Goal: Task Accomplishment & Management: Use online tool/utility

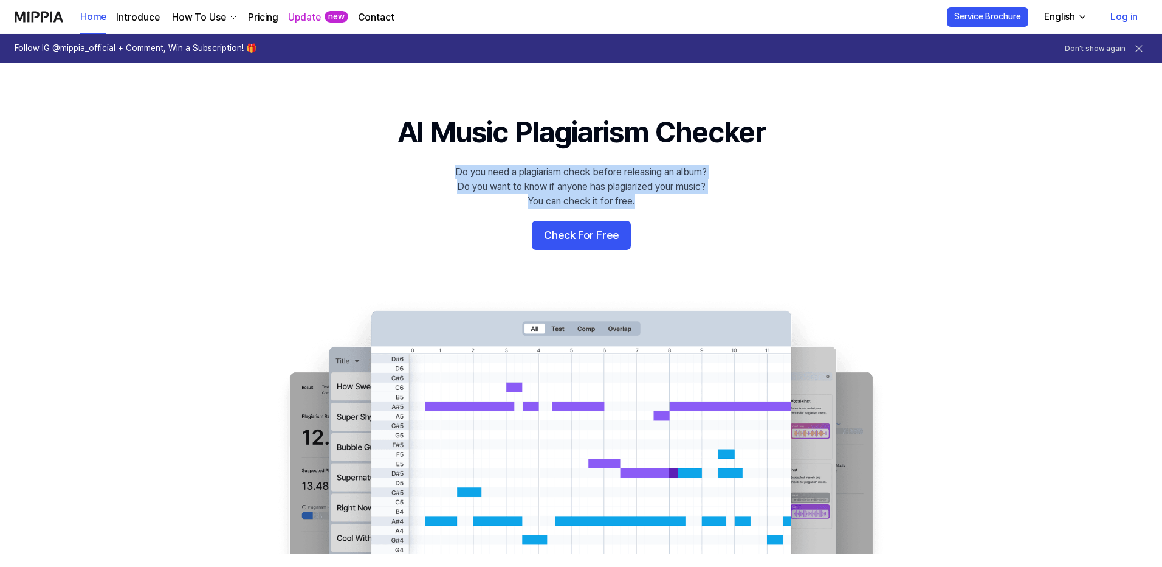
drag, startPoint x: 447, startPoint y: 173, endPoint x: 637, endPoint y: 206, distance: 193.2
click at [637, 206] on 배너 "AI Music Plagiarism Checker Do you need a plagiarism check before releasing an …" at bounding box center [580, 333] width 875 height 442
click at [466, 210] on 배너 "AI Music Plagiarism Checker Do you need a plagiarism check before releasing an …" at bounding box center [580, 333] width 875 height 442
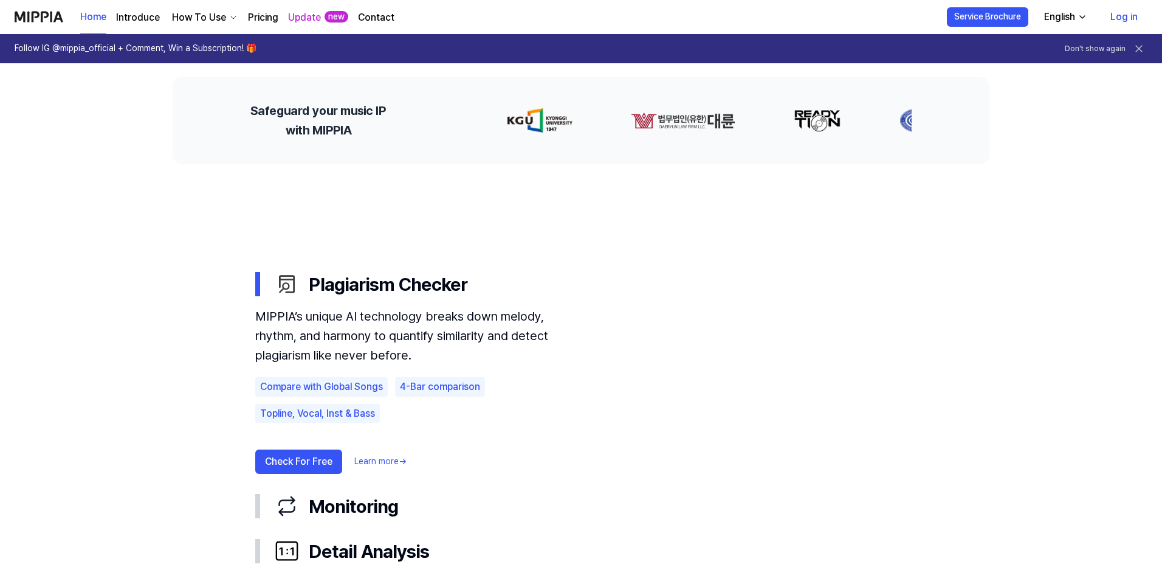
scroll to position [547, 0]
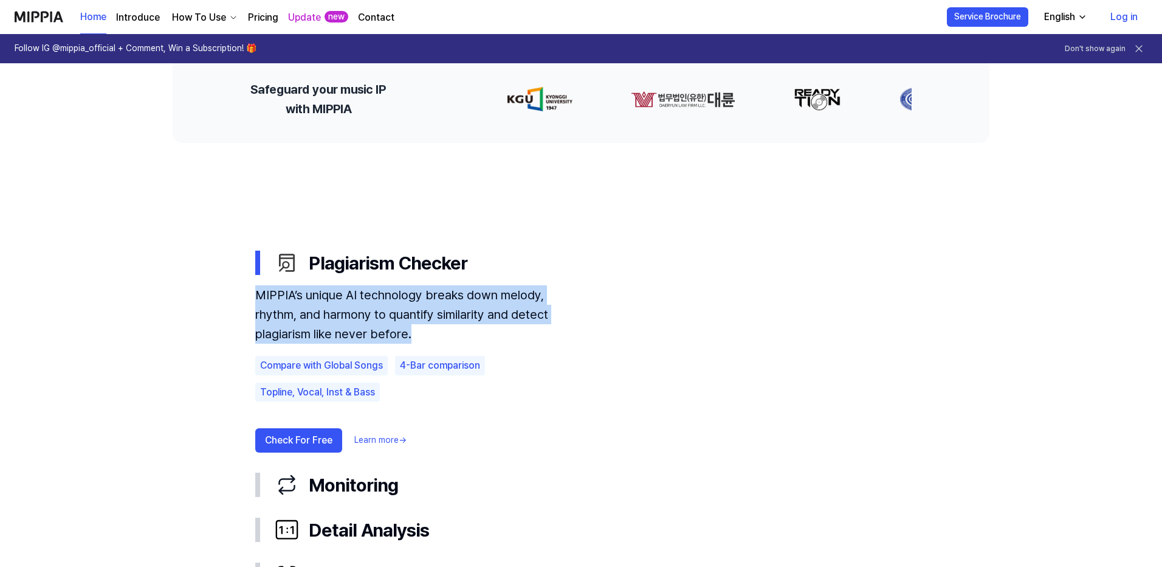
drag, startPoint x: 340, startPoint y: 332, endPoint x: 246, endPoint y: 299, distance: 99.4
click at [246, 299] on div "Plagiarism Checker MIPPIA’s unique AI technology breaks down melody, rhythm, an…" at bounding box center [581, 418] width 681 height 357
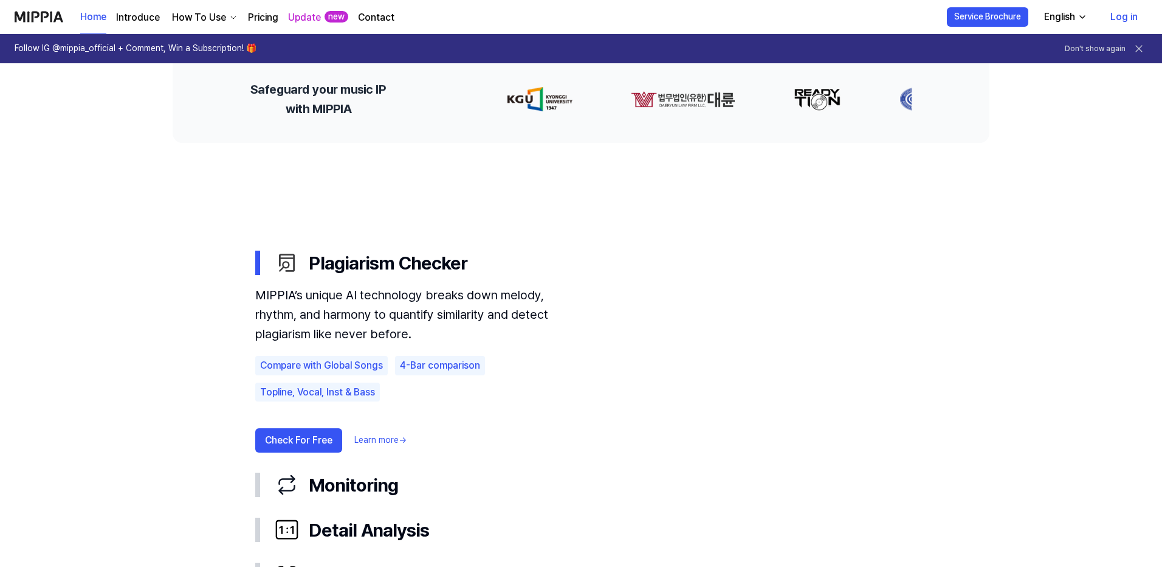
click at [364, 213] on use "Plagiarism Checker Monitoring Detail Analysis Detect AI Plagiarism Checker MIPP…" at bounding box center [580, 418] width 875 height 551
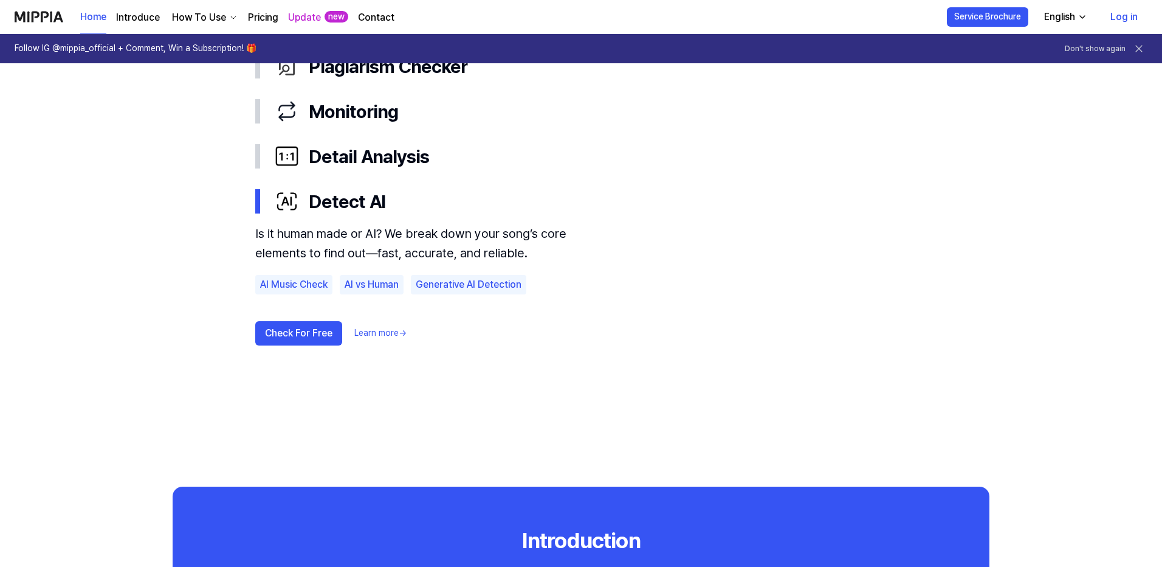
scroll to position [669, 0]
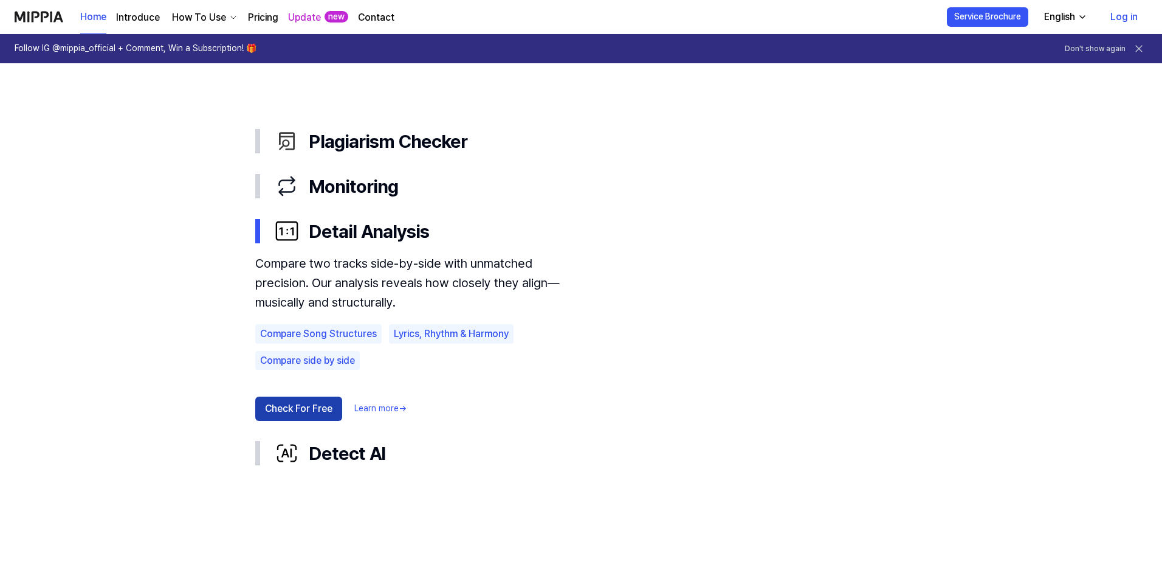
click at [321, 408] on button "Check For Free" at bounding box center [298, 408] width 87 height 24
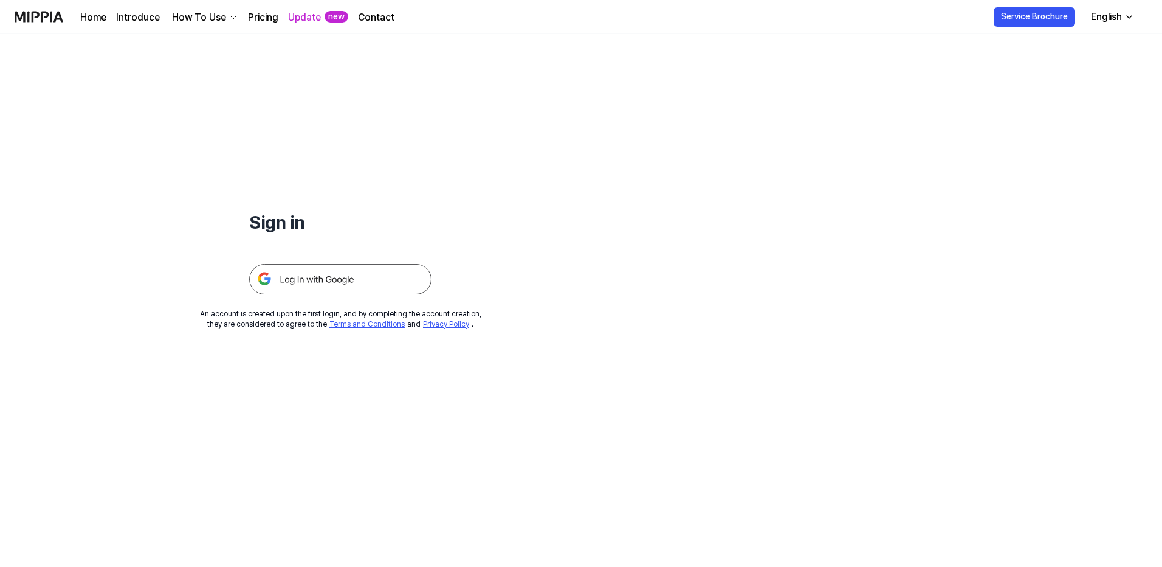
click at [382, 278] on img at bounding box center [340, 279] width 182 height 30
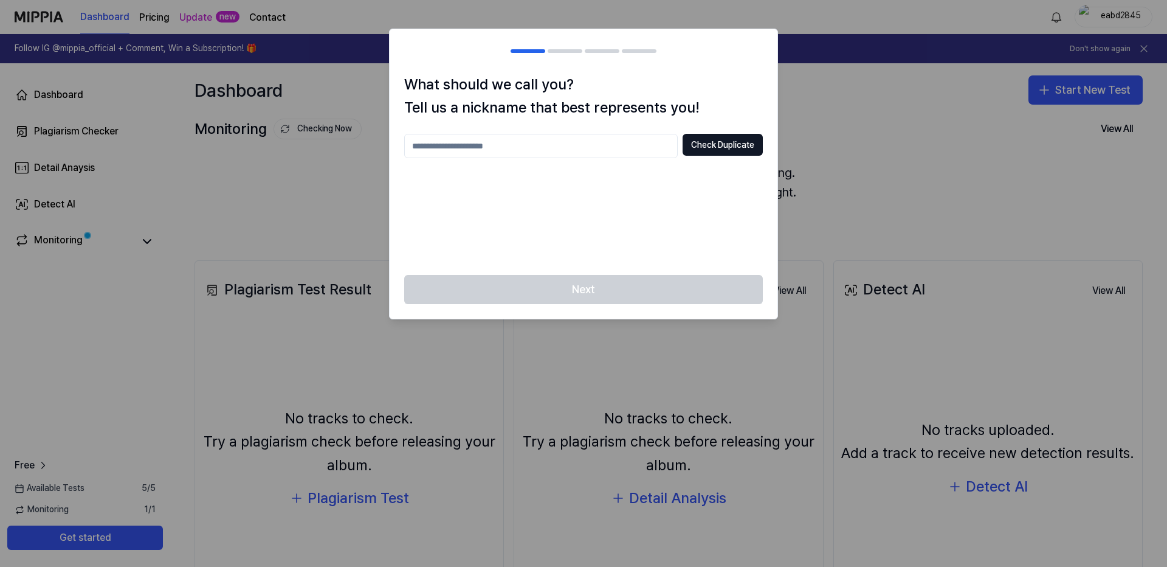
click at [582, 143] on input "text" at bounding box center [541, 146] width 274 height 24
type input "*"
type input "*****"
click at [728, 142] on button "Check Duplicate" at bounding box center [723, 145] width 80 height 22
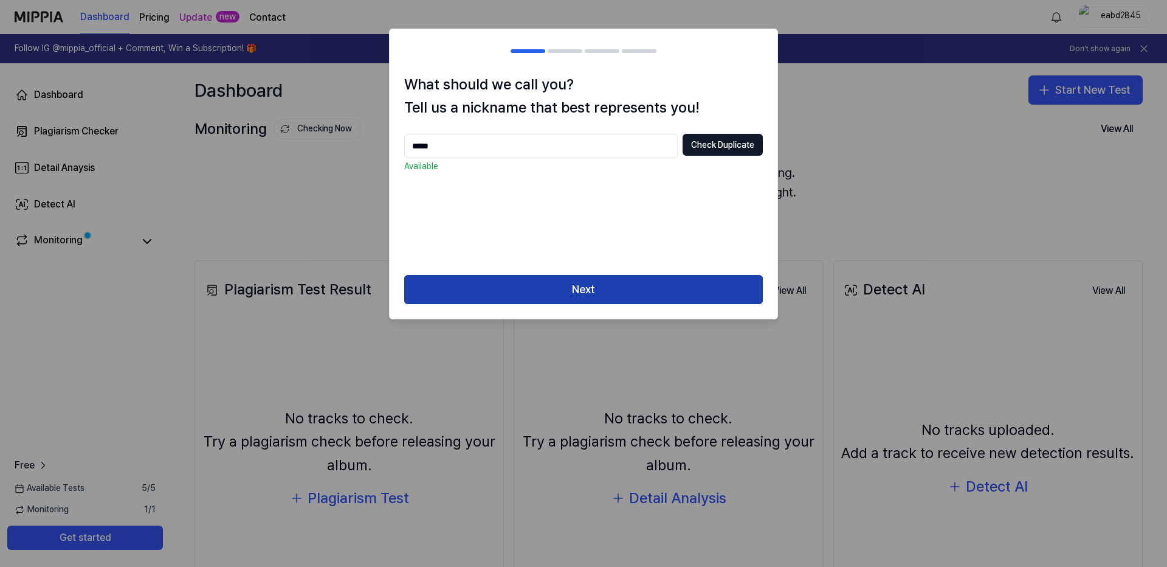
click at [595, 296] on button "Next" at bounding box center [583, 289] width 359 height 29
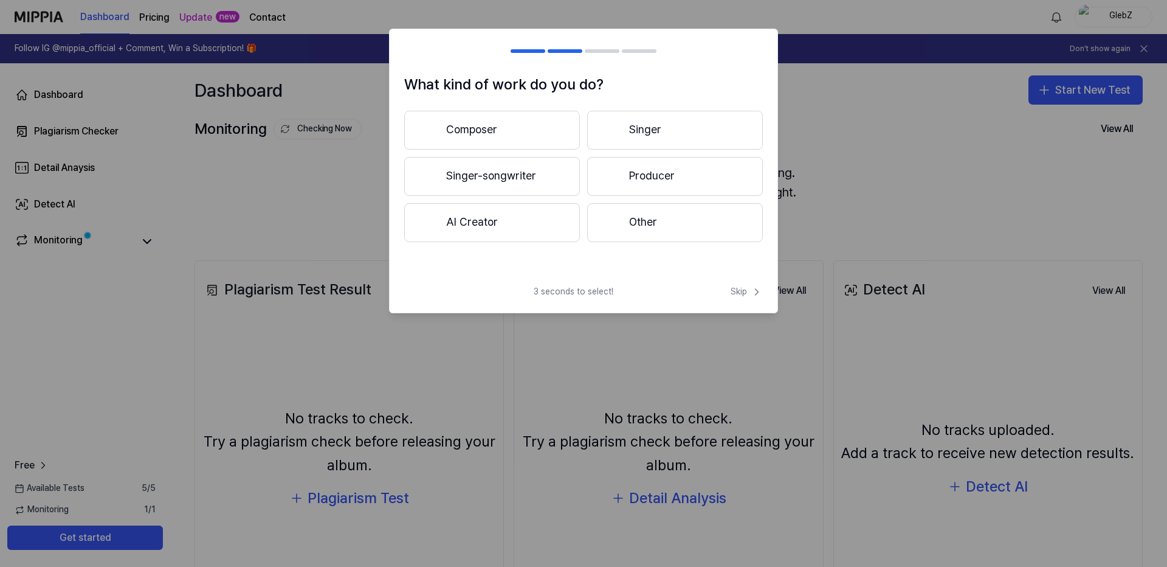
click at [688, 131] on button "Singer" at bounding box center [675, 130] width 176 height 39
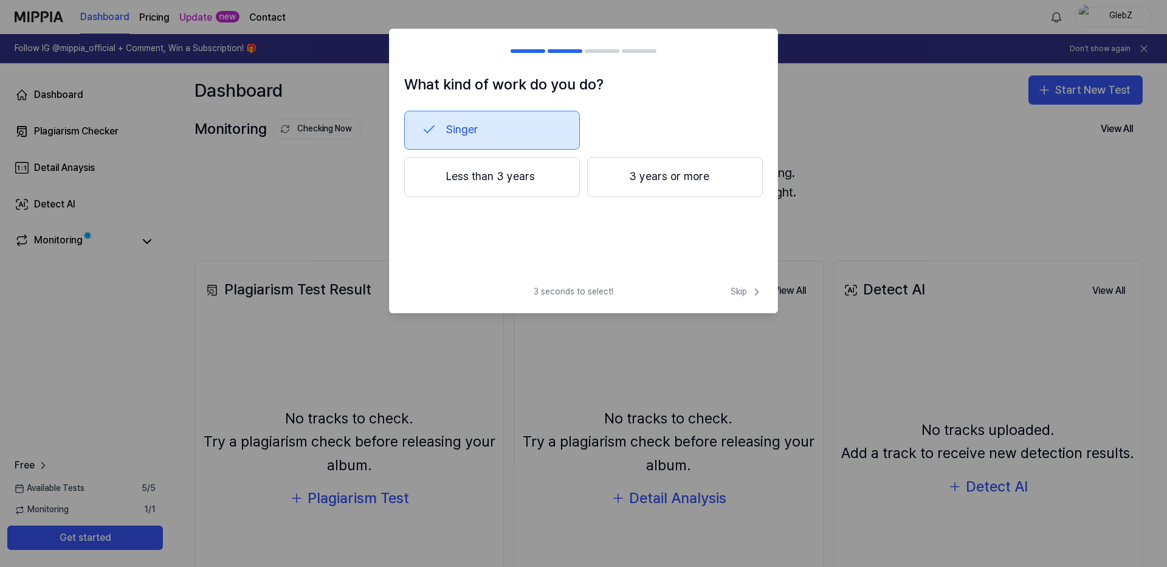
click at [517, 122] on button "Singer" at bounding box center [492, 130] width 176 height 39
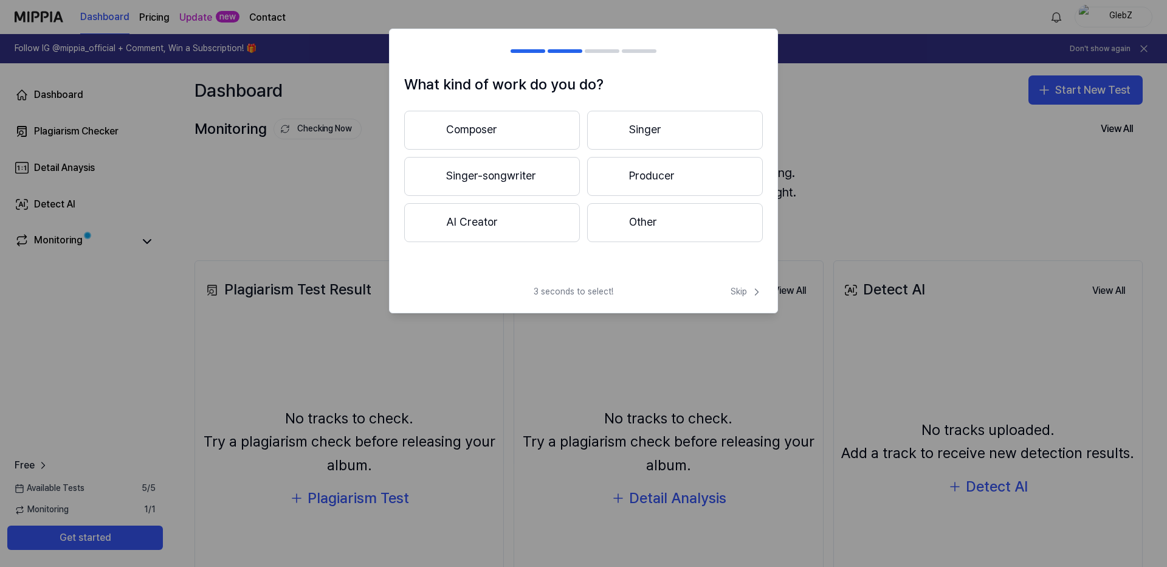
click at [461, 174] on button "Singer-songwriter" at bounding box center [492, 176] width 176 height 39
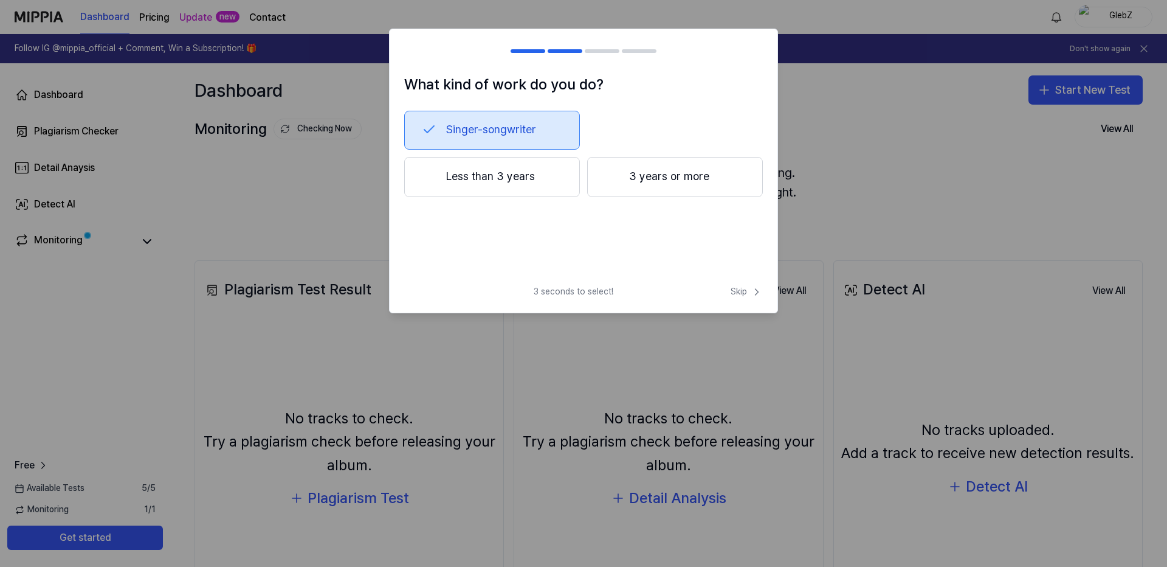
click at [619, 177] on div at bounding box center [612, 176] width 15 height 15
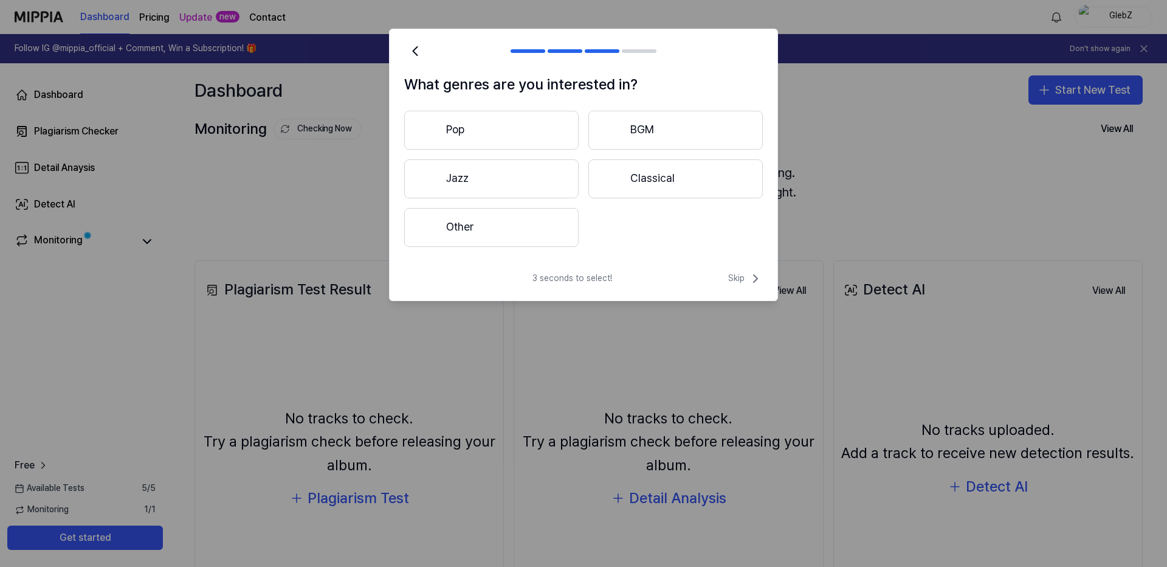
click at [524, 224] on button "Other" at bounding box center [491, 227] width 174 height 39
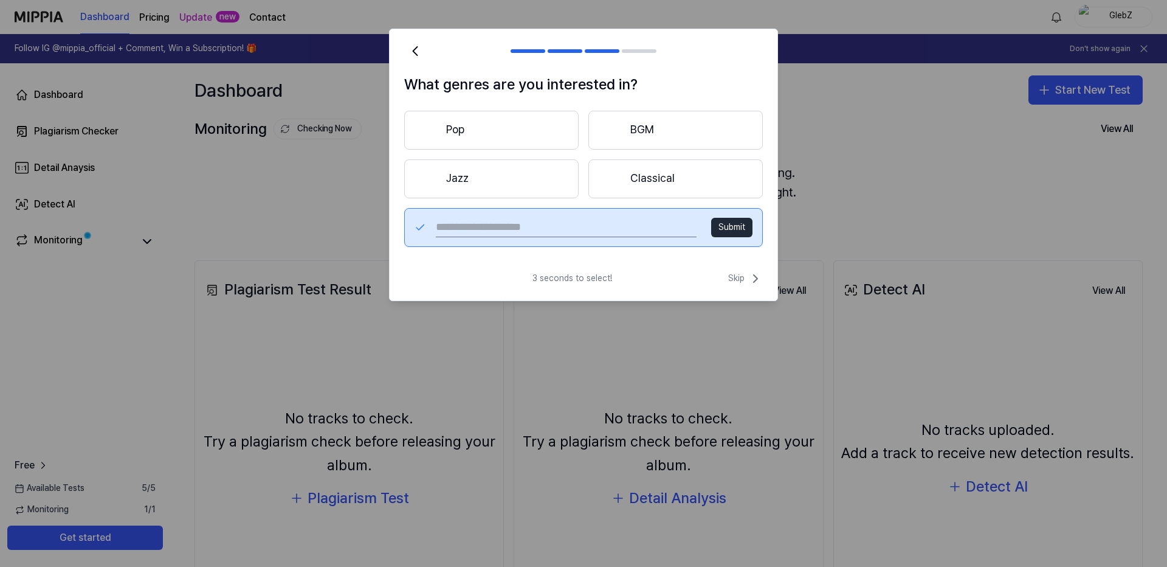
click at [509, 218] on input "text" at bounding box center [566, 227] width 261 height 19
type input "*"
click at [466, 137] on button "Pop" at bounding box center [491, 130] width 174 height 39
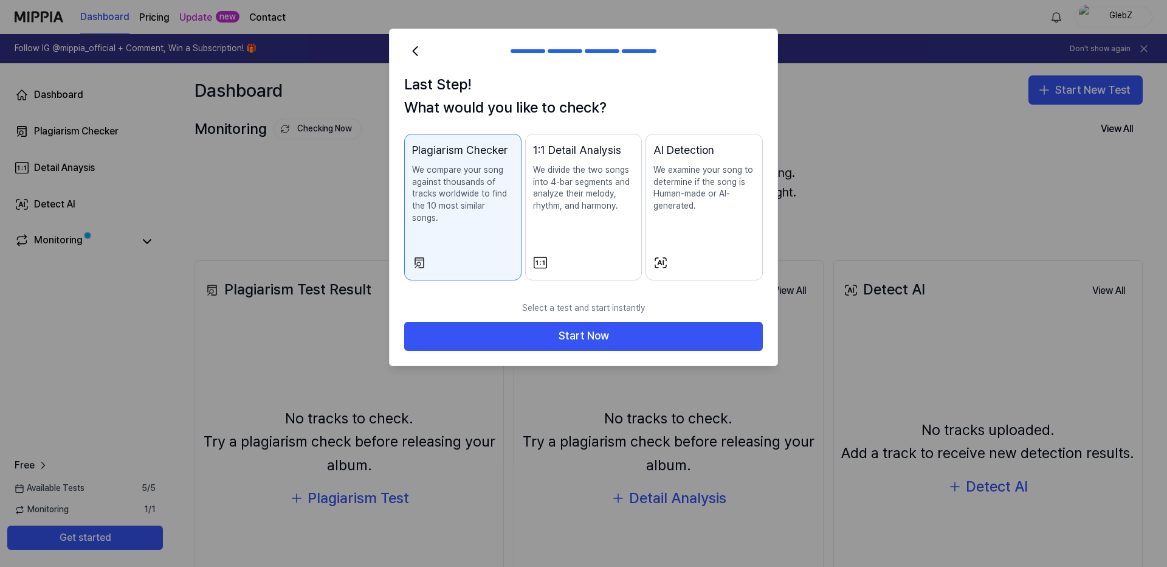
drag, startPoint x: 705, startPoint y: 202, endPoint x: 640, endPoint y: 176, distance: 69.8
click at [640, 176] on div "Plagiarism Checker We compare your song against thousands of tracks worldwide t…" at bounding box center [583, 207] width 359 height 147
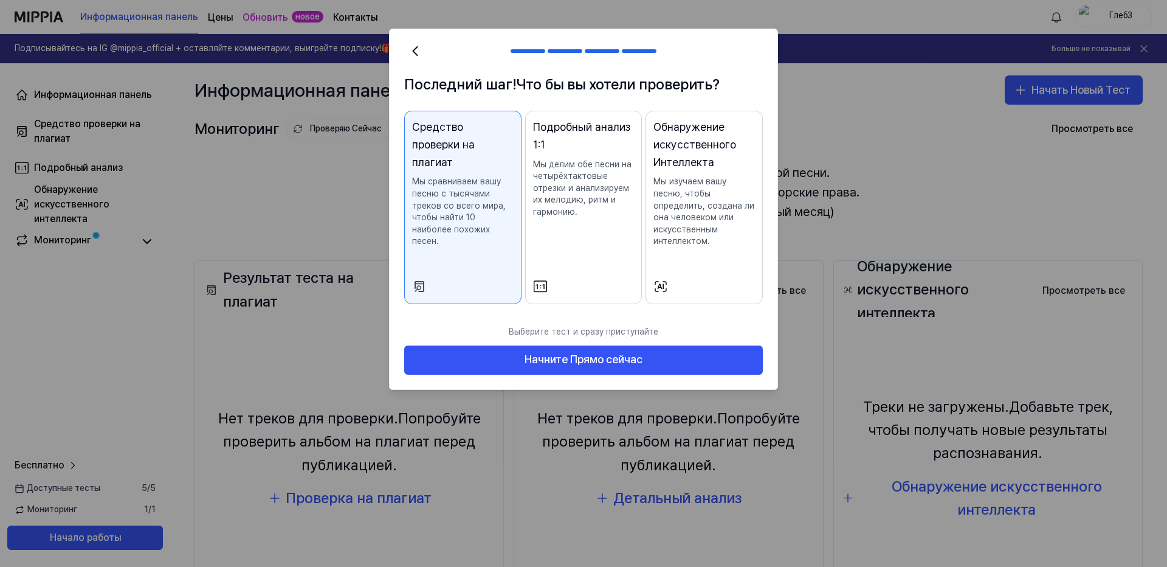
click at [493, 215] on p "Мы сравниваем вашу песню с тысячами треков со всего мира, чтобы найти 10 наибол…" at bounding box center [463, 212] width 102 height 72
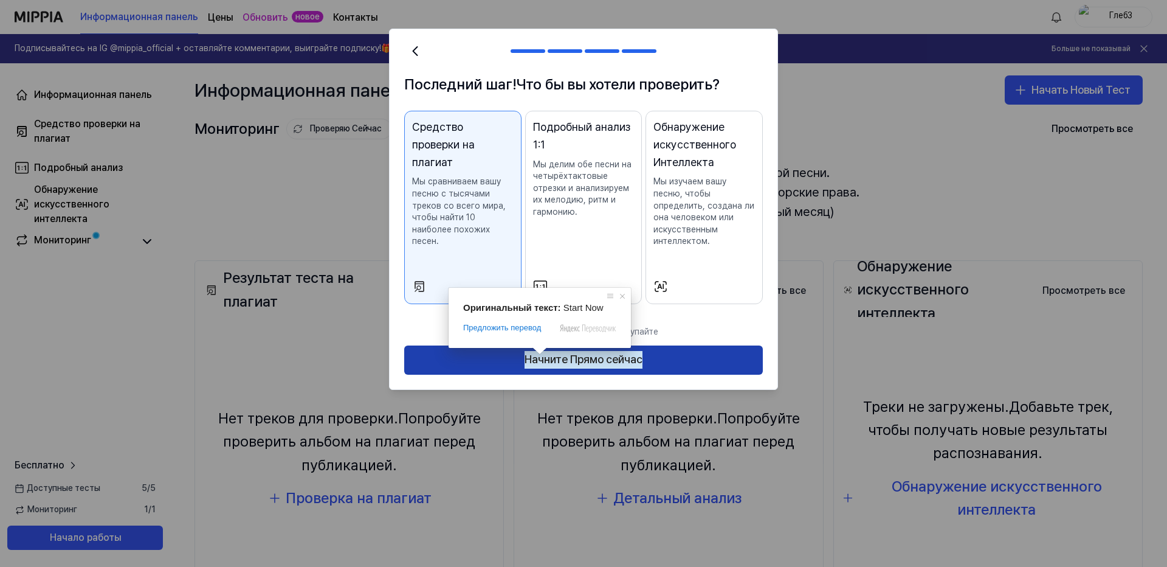
click at [558, 362] on ya-tr-span "Начните Прямо сейчас" at bounding box center [584, 360] width 118 height 18
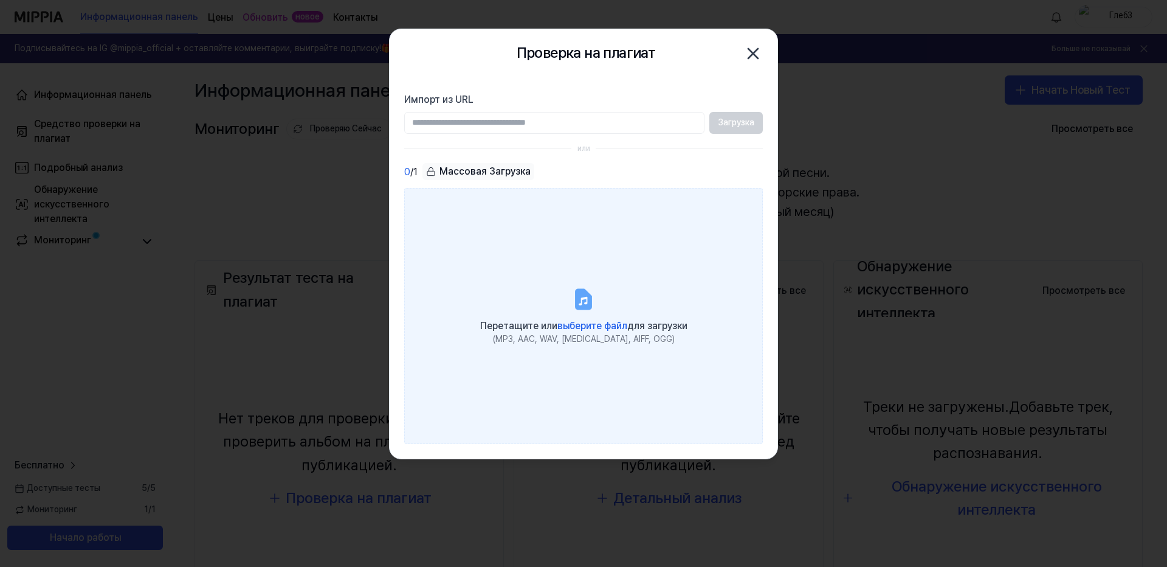
click at [585, 306] on icon at bounding box center [583, 298] width 15 height 19
click at [0, 0] on input "Перетащите или выберите файл для загрузки (MP3, AAC, WAV, FLAC, AIFF, OGG)" at bounding box center [0, 0] width 0 height 0
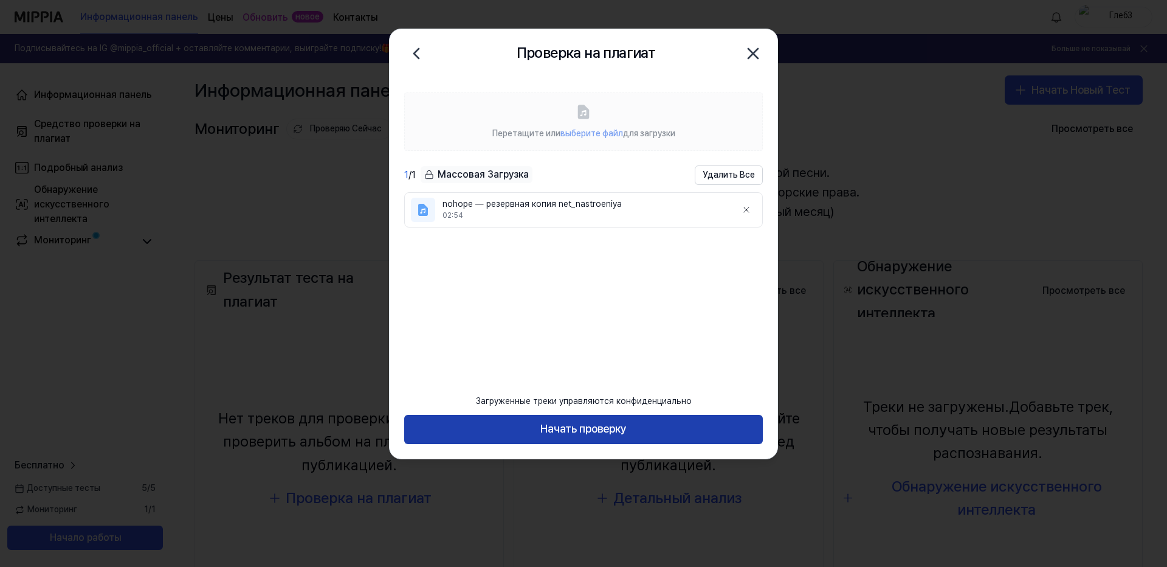
click at [592, 429] on ya-tr-span "Начать проверку" at bounding box center [583, 429] width 86 height 18
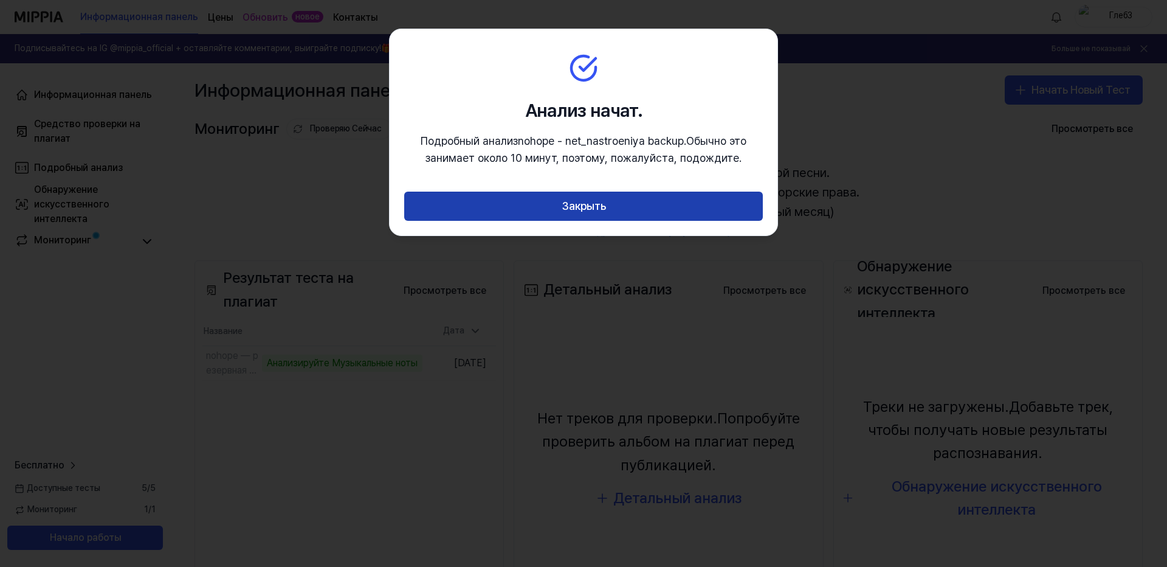
click at [699, 205] on button "Закрыть" at bounding box center [583, 206] width 359 height 29
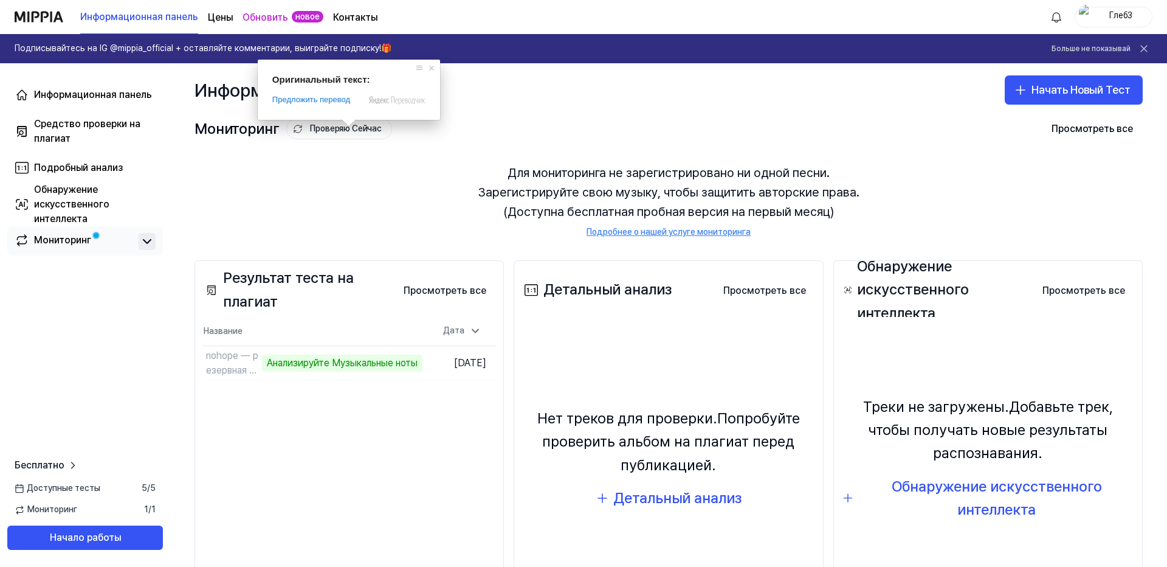
click at [150, 241] on icon at bounding box center [146, 242] width 7 height 4
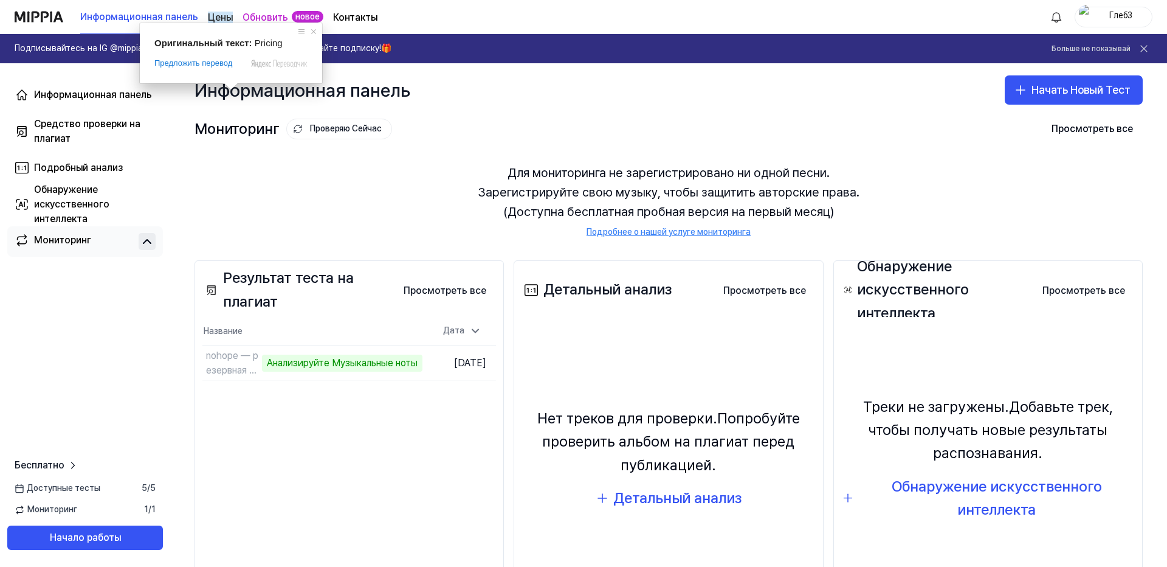
click at [219, 17] on ya-tr-span "Цены" at bounding box center [220, 18] width 25 height 12
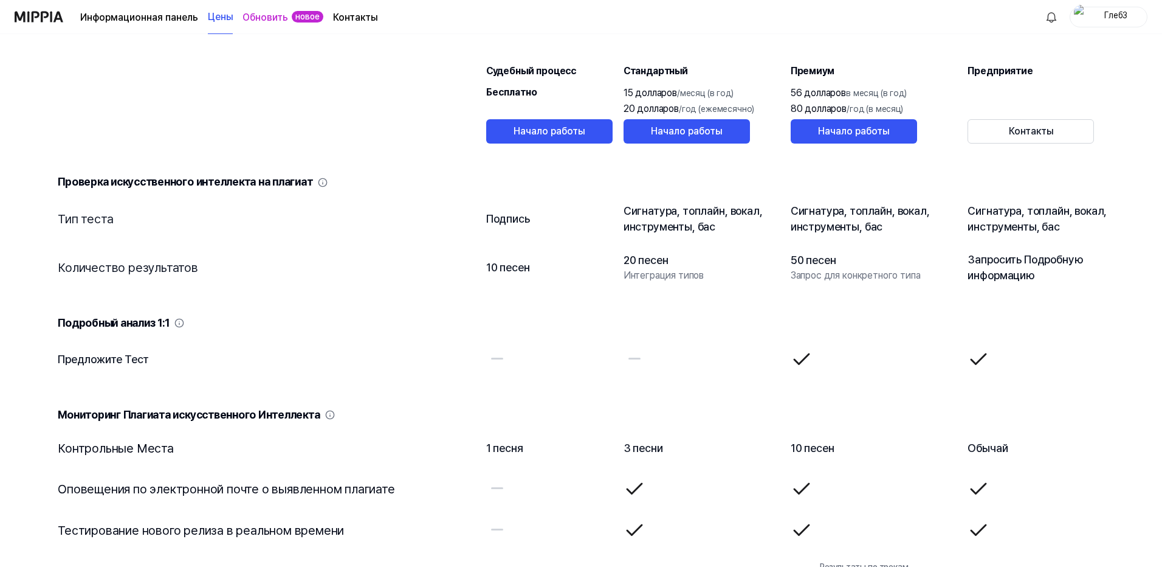
scroll to position [1216, 0]
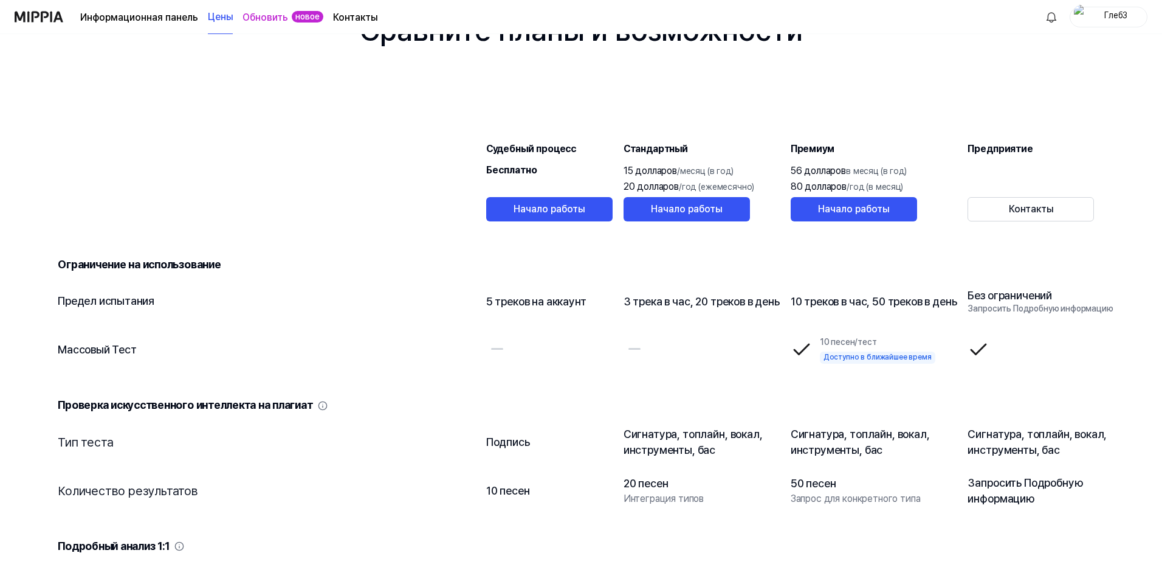
click at [139, 12] on ya-tr-span "Информационная панель" at bounding box center [139, 18] width 118 height 12
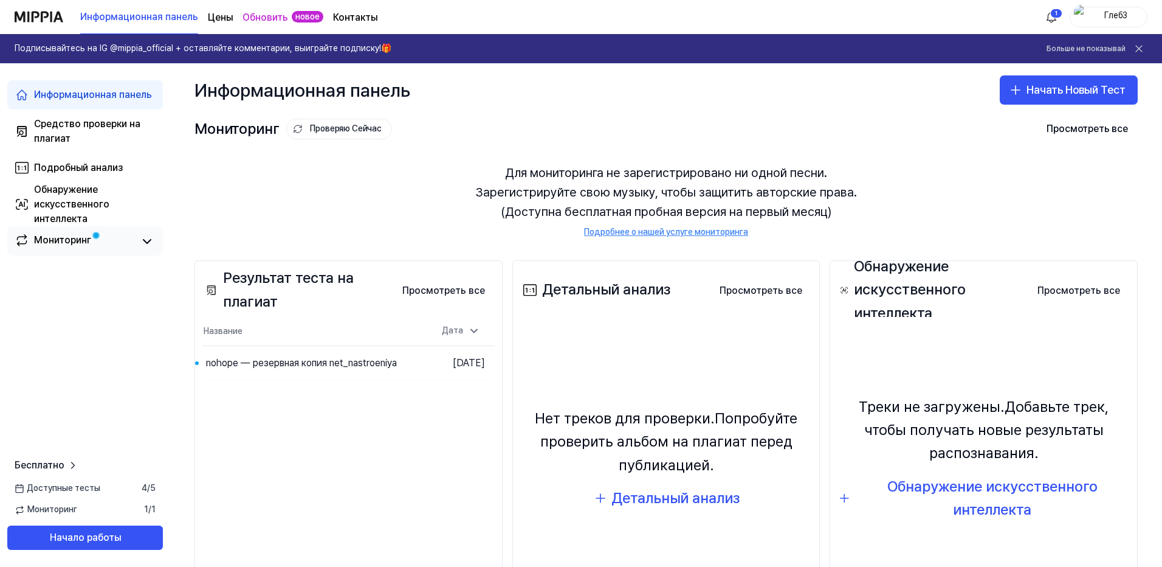
click at [108, 236] on link "Мониторинг" at bounding box center [74, 241] width 119 height 17
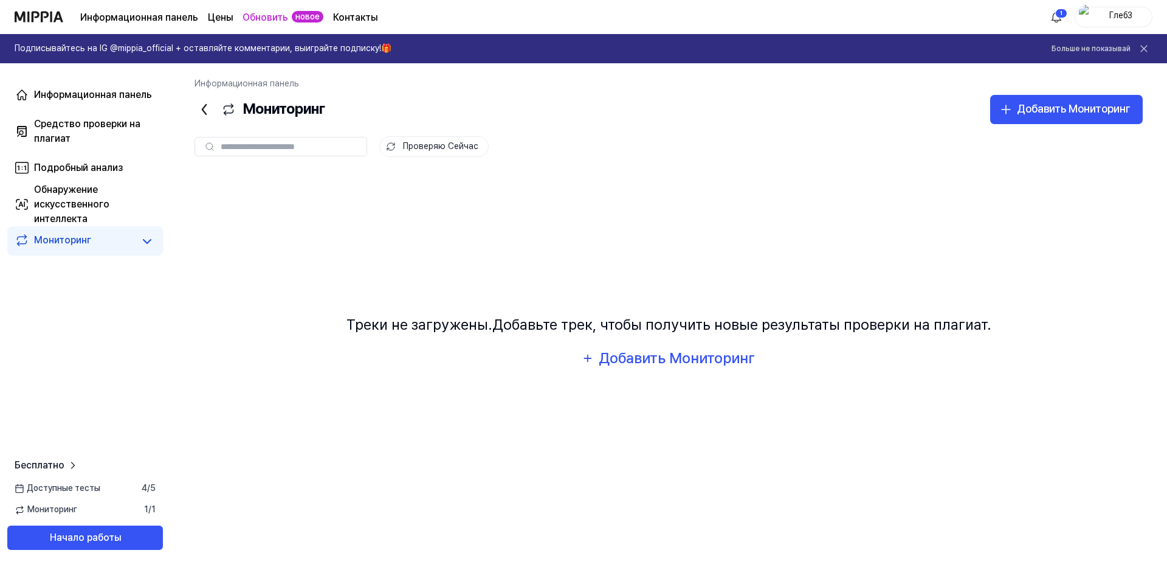
click at [124, 238] on link "Мониторинг" at bounding box center [74, 241] width 119 height 17
click at [83, 95] on ya-tr-span "Информационная панель" at bounding box center [93, 95] width 118 height 12
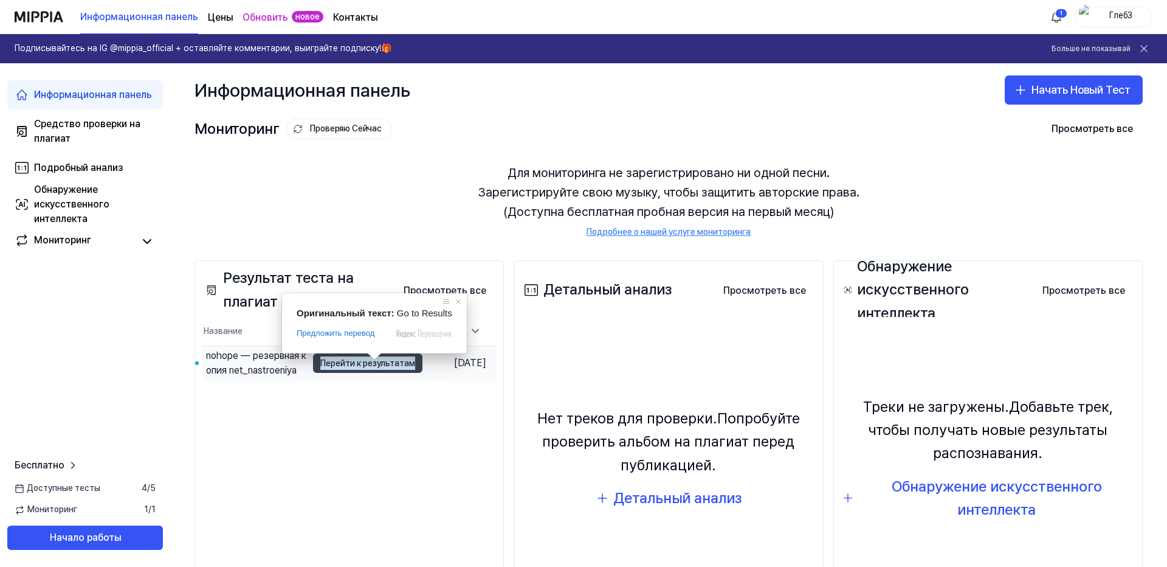
click at [341, 366] on ya-tr-span "Перейти к результатам" at bounding box center [367, 362] width 95 height 13
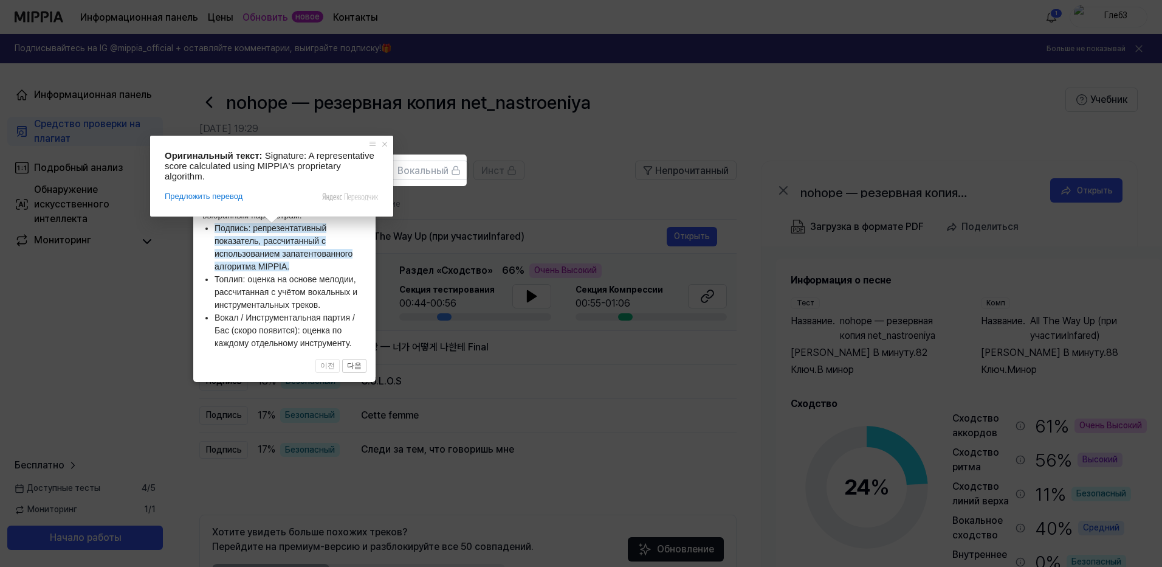
click at [531, 174] on icon at bounding box center [583, 283] width 1167 height 567
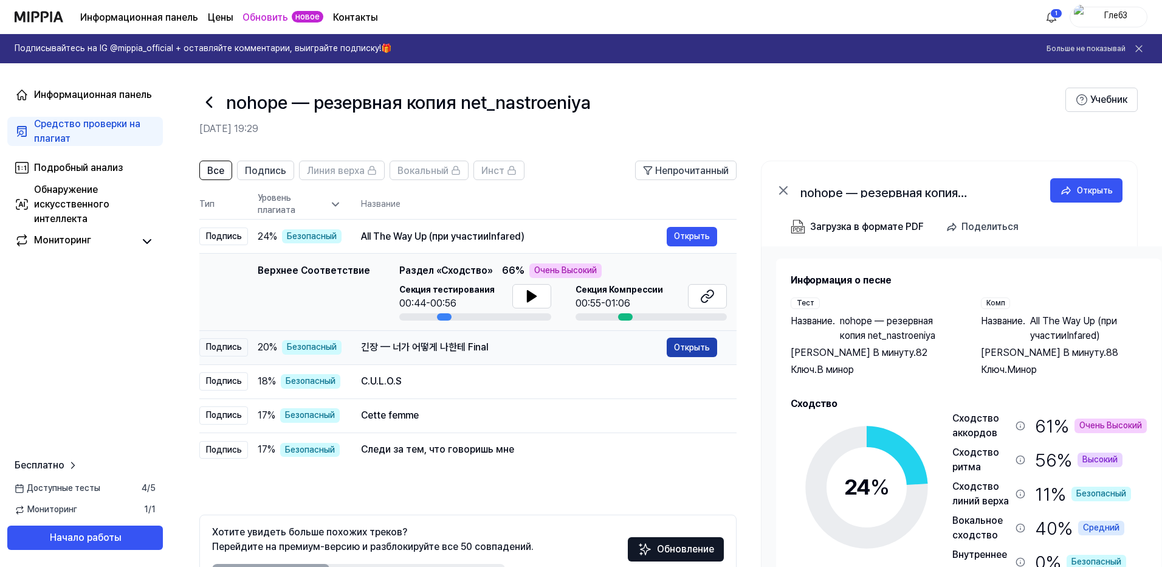
click at [700, 352] on ya-tr-span "Открыть" at bounding box center [692, 346] width 36 height 13
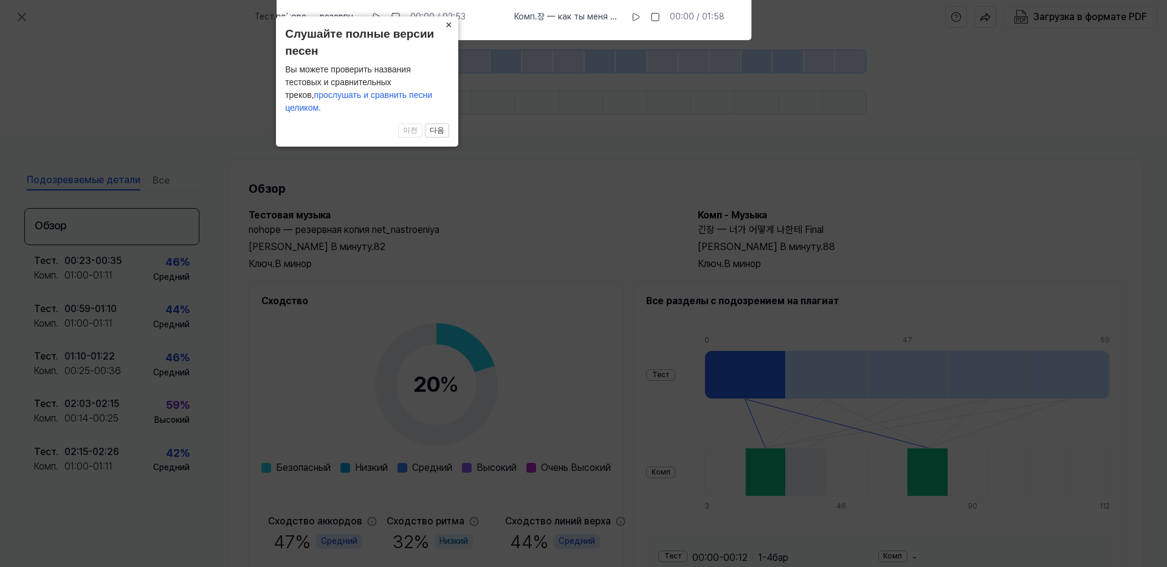
click at [452, 33] on button "×" at bounding box center [448, 24] width 19 height 17
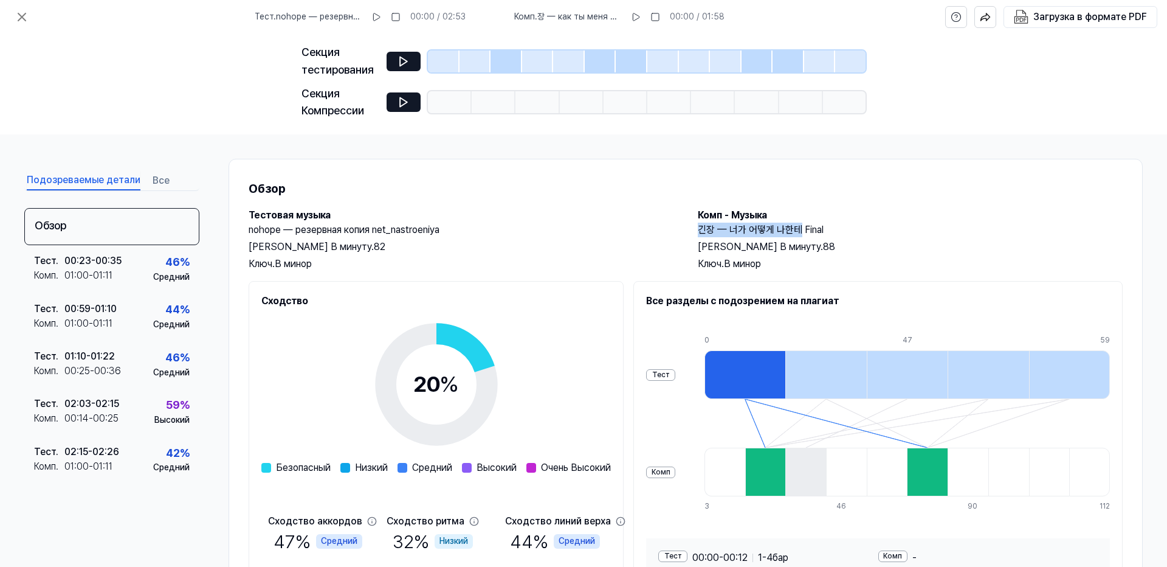
drag, startPoint x: 798, startPoint y: 230, endPoint x: 696, endPoint y: 236, distance: 102.3
click at [698, 236] on h2 "긴장 — 너가 어떻게 나한테 Final" at bounding box center [910, 230] width 425 height 15
copy ya-tr-span "긴장 — 너가 어떻게 나한테"
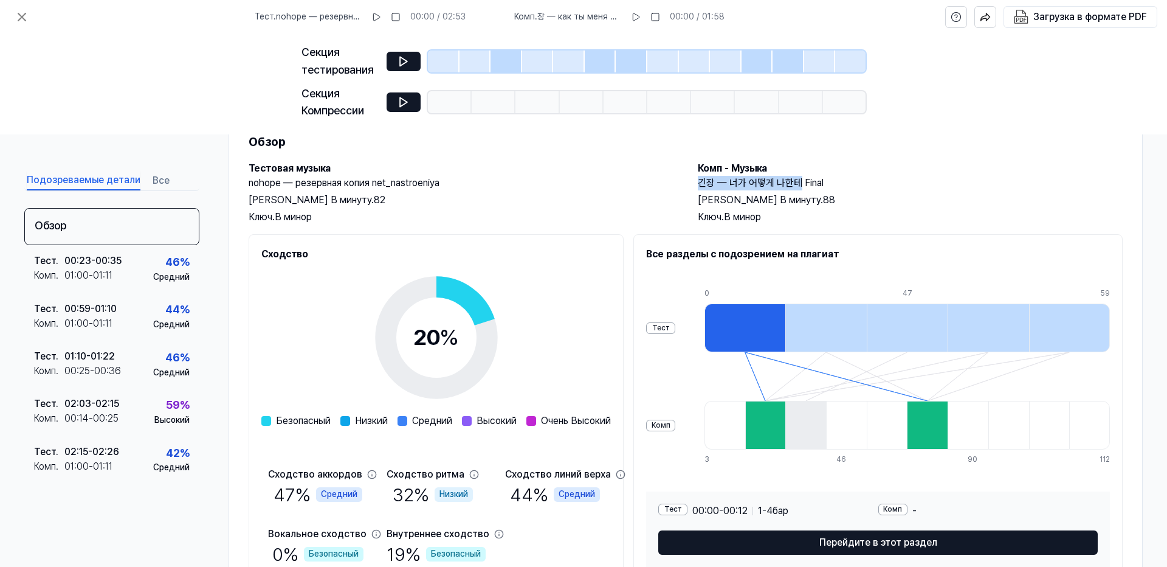
scroll to position [104, 0]
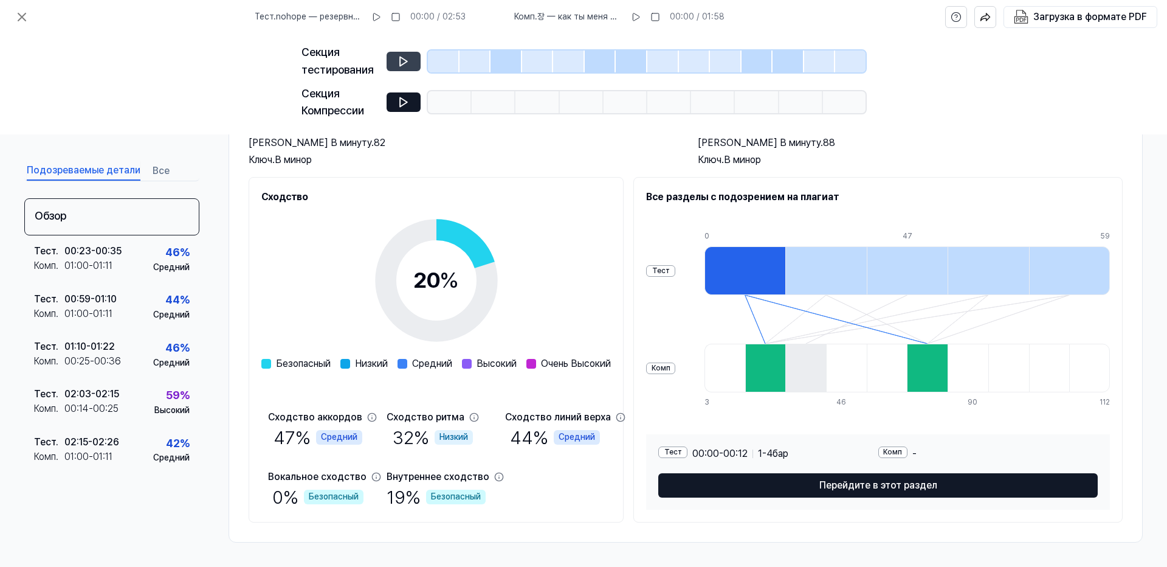
click at [403, 64] on icon at bounding box center [403, 61] width 7 height 9
click at [402, 64] on icon at bounding box center [403, 61] width 7 height 9
click at [407, 108] on icon at bounding box center [404, 102] width 12 height 12
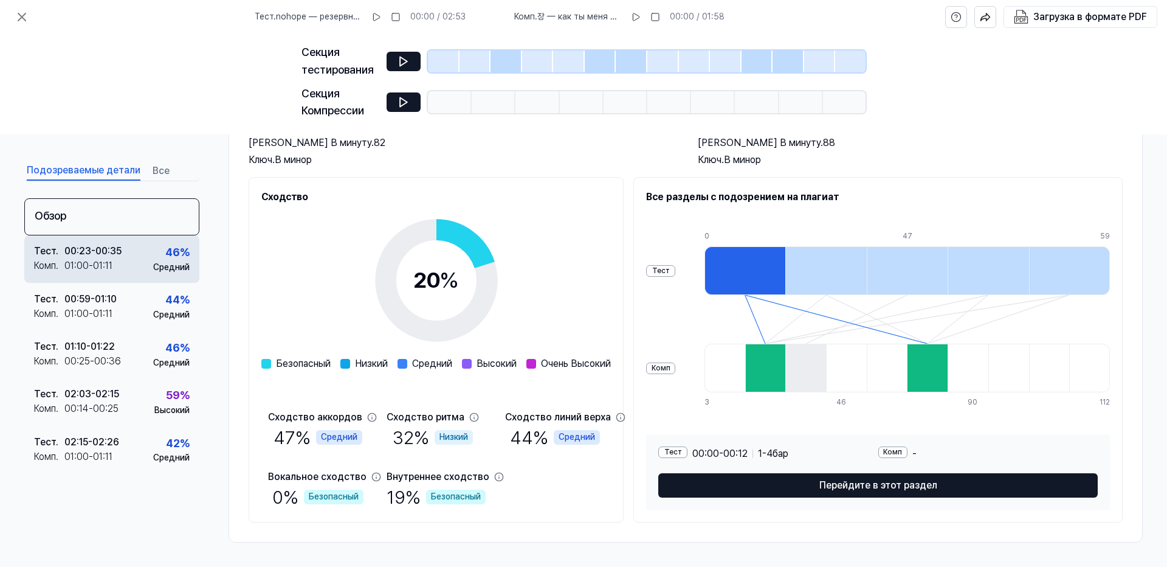
click at [137, 260] on div "Тест . 00:23 - 00:35 Комп . 01:00 - 01:11 46 % Средний" at bounding box center [111, 258] width 175 height 47
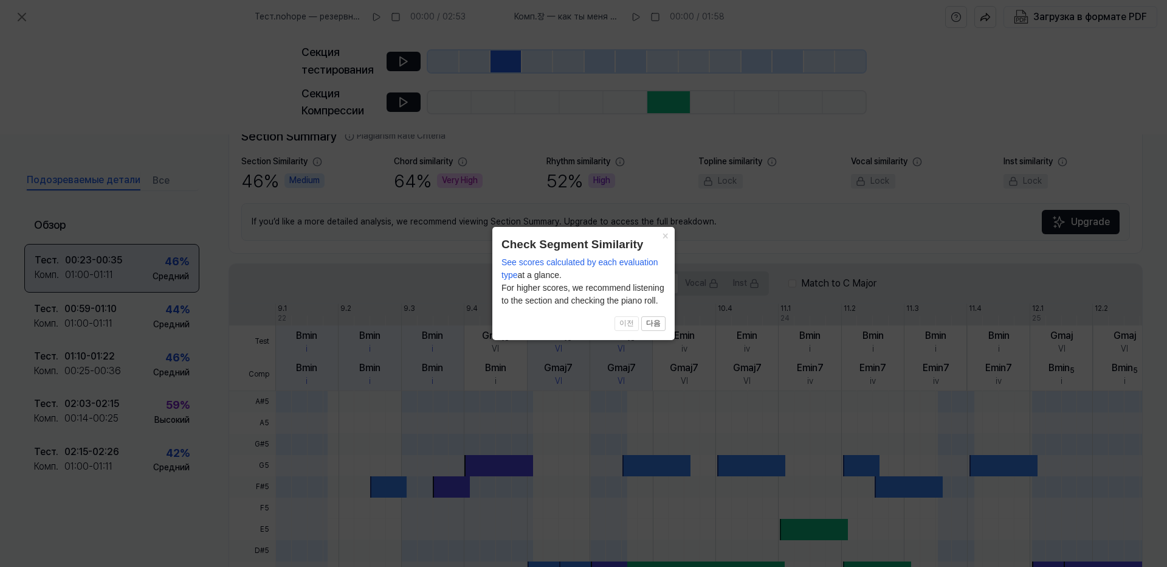
scroll to position [294, 0]
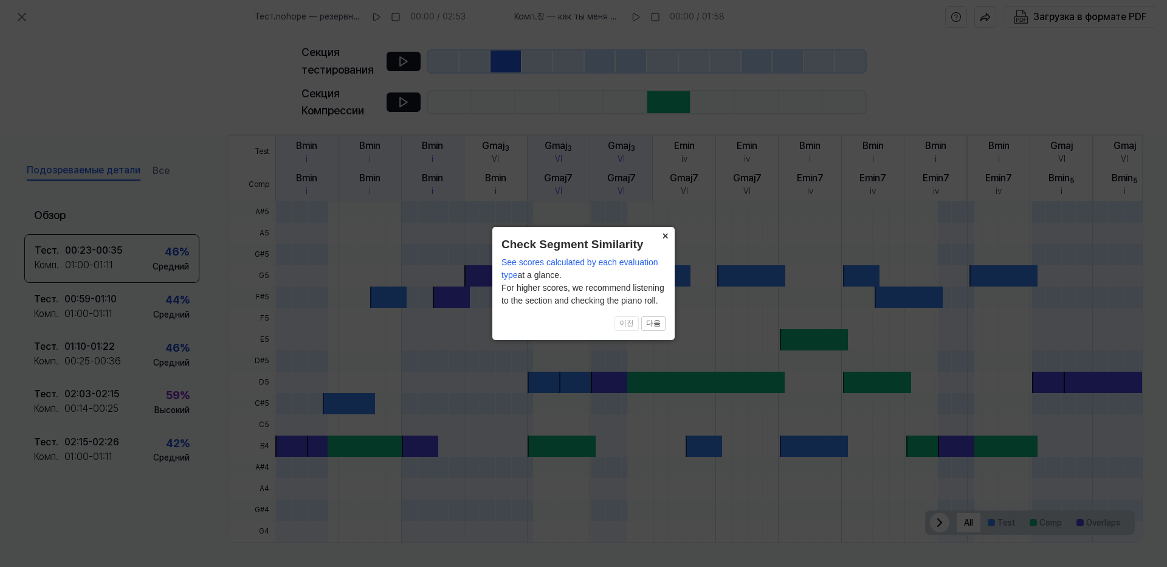
click at [665, 234] on button "×" at bounding box center [664, 235] width 19 height 17
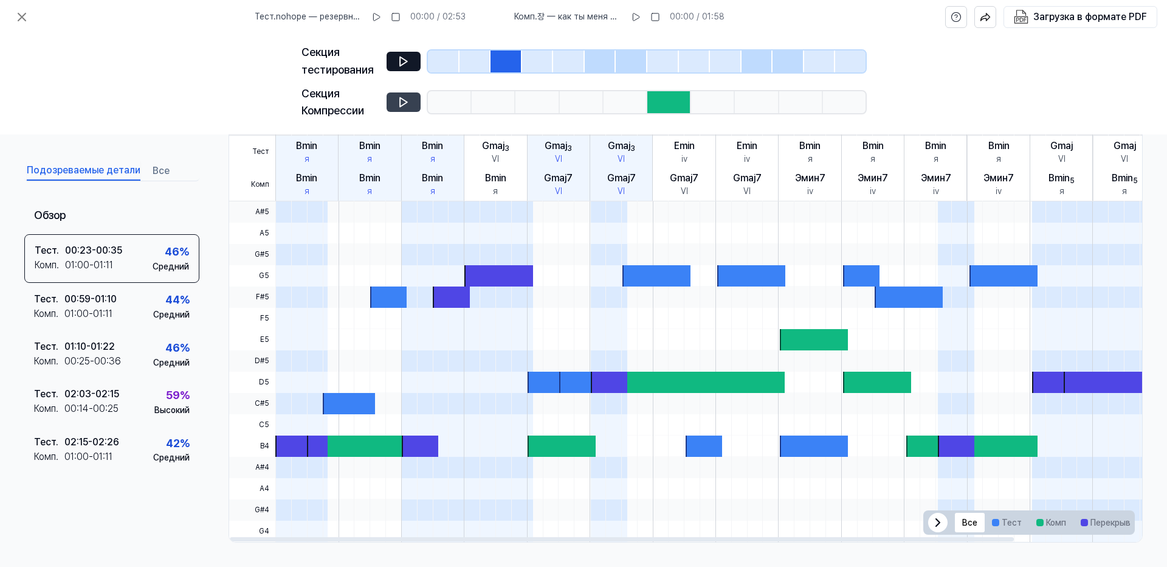
click at [398, 105] on icon at bounding box center [404, 102] width 12 height 12
click at [406, 105] on icon at bounding box center [406, 102] width 2 height 8
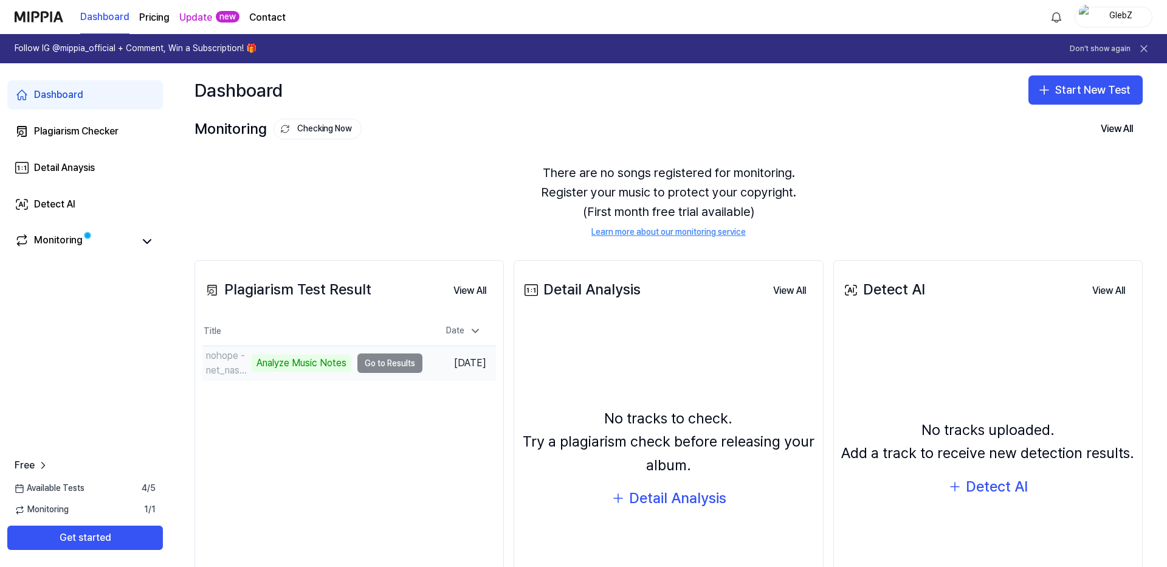
click at [383, 363] on td "nohope - net_nastroeniya backup Analyze Music Notes Go to Results" at bounding box center [312, 363] width 220 height 34
click at [148, 238] on icon at bounding box center [147, 241] width 15 height 15
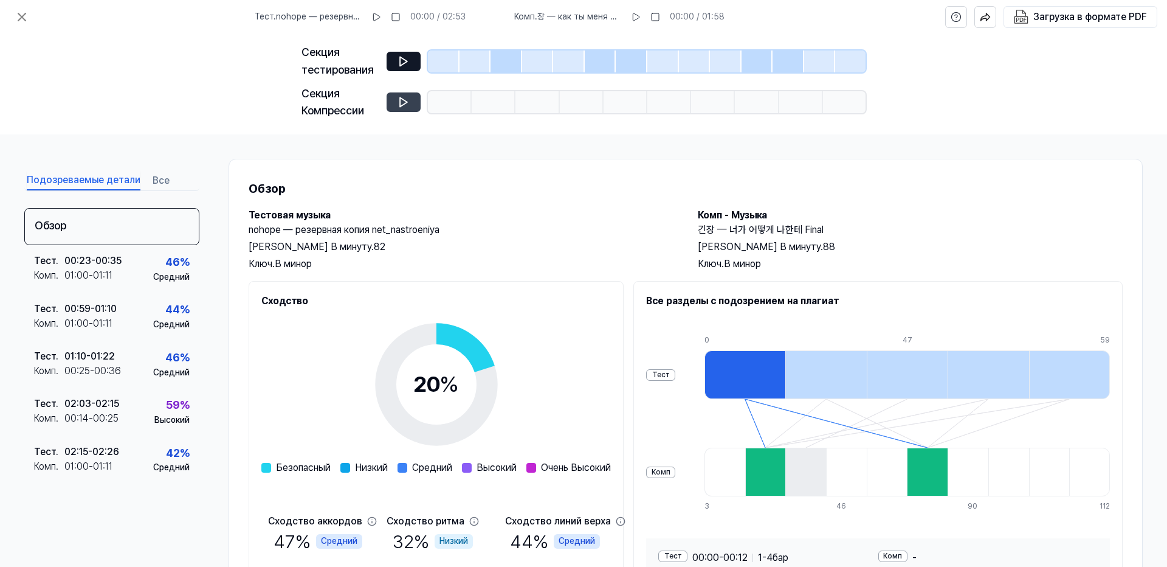
click at [409, 105] on icon at bounding box center [404, 102] width 12 height 12
click at [396, 105] on button at bounding box center [404, 101] width 34 height 19
click at [404, 60] on icon at bounding box center [403, 61] width 7 height 9
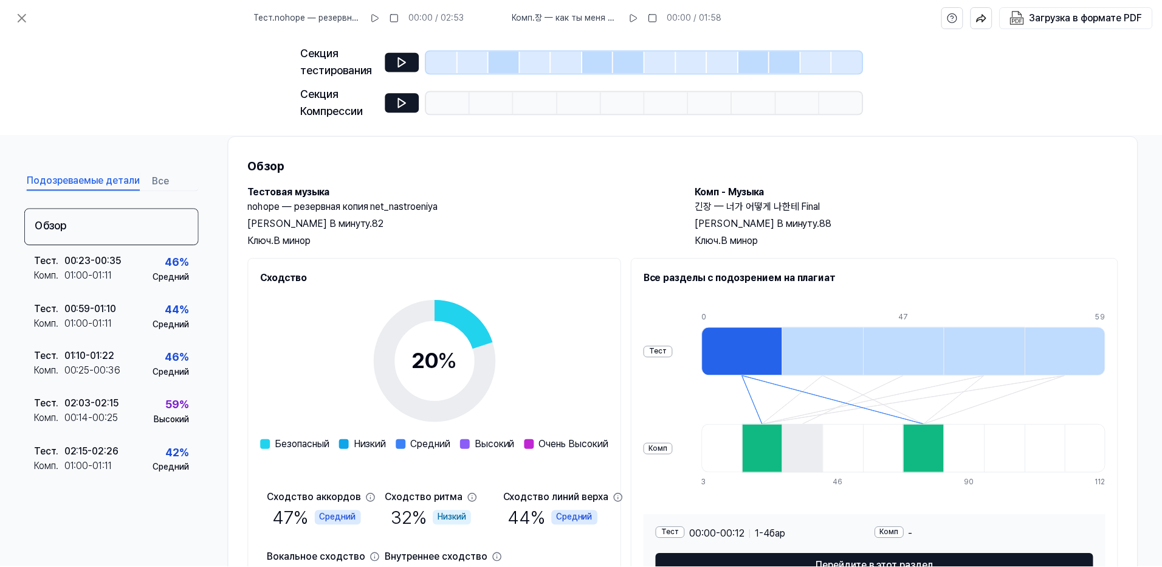
scroll to position [61, 0]
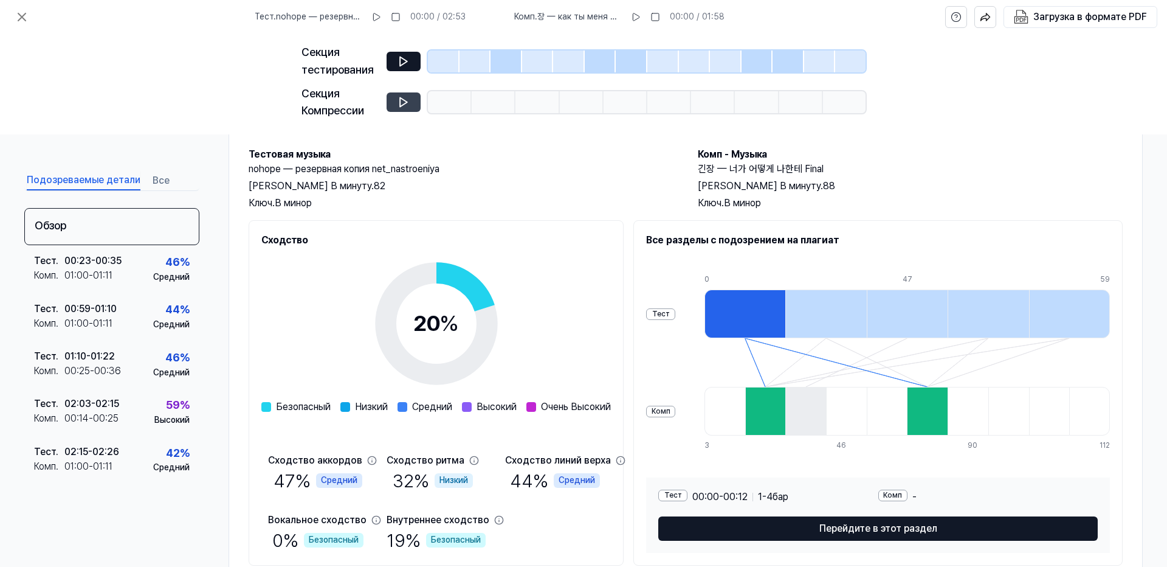
click at [404, 100] on icon at bounding box center [403, 102] width 7 height 9
click at [22, 13] on icon at bounding box center [22, 17] width 15 height 15
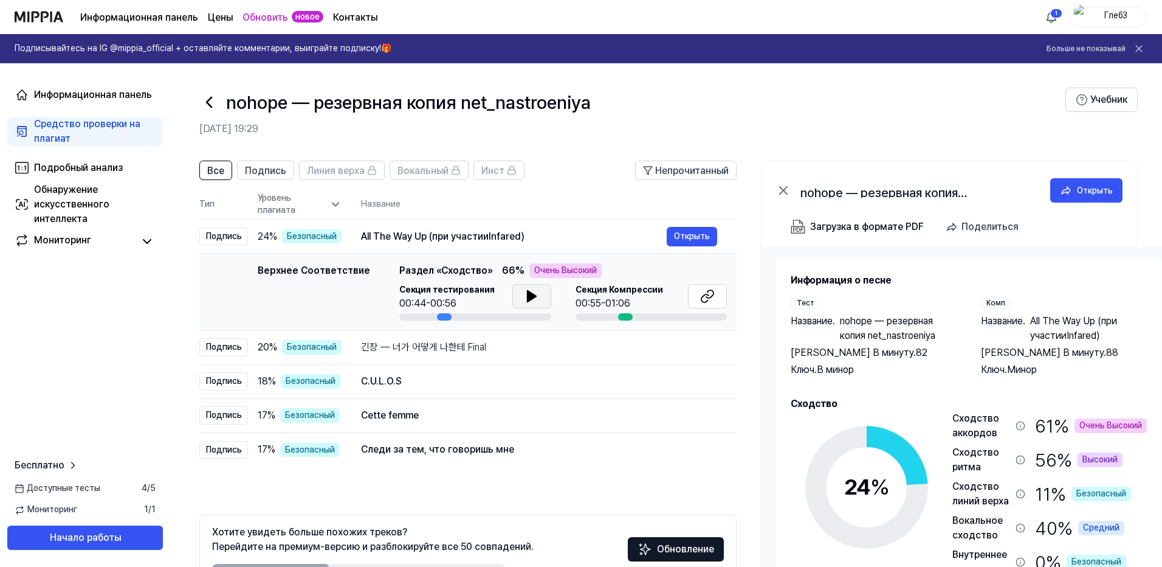
click at [533, 297] on icon at bounding box center [531, 296] width 9 height 11
click at [528, 295] on icon at bounding box center [532, 296] width 15 height 15
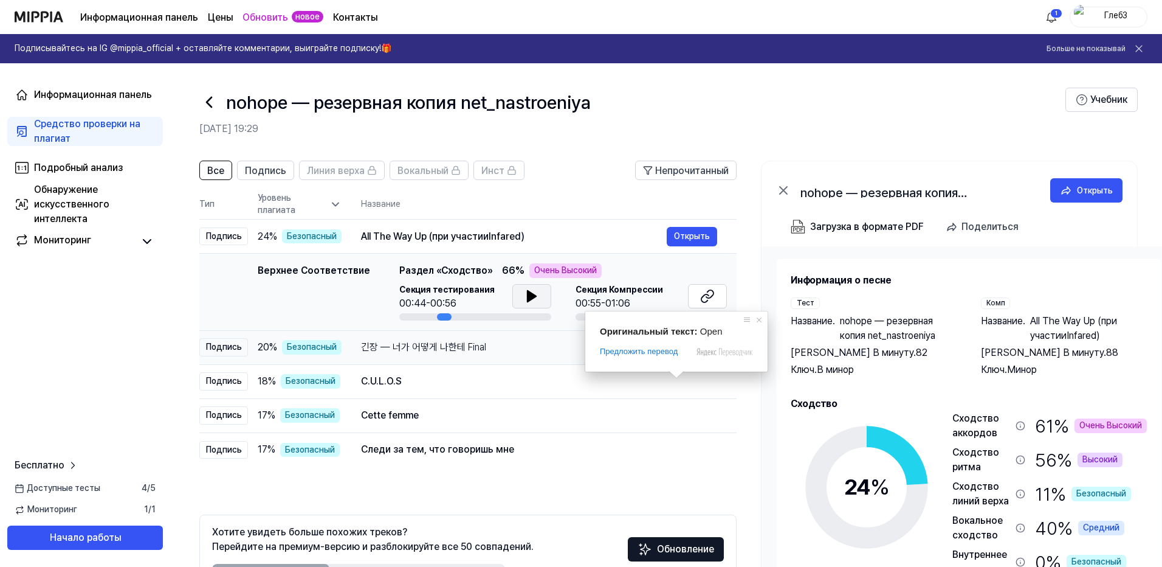
click at [537, 347] on div "긴장 — 너가 어떻게 나한테 Final" at bounding box center [514, 347] width 306 height 15
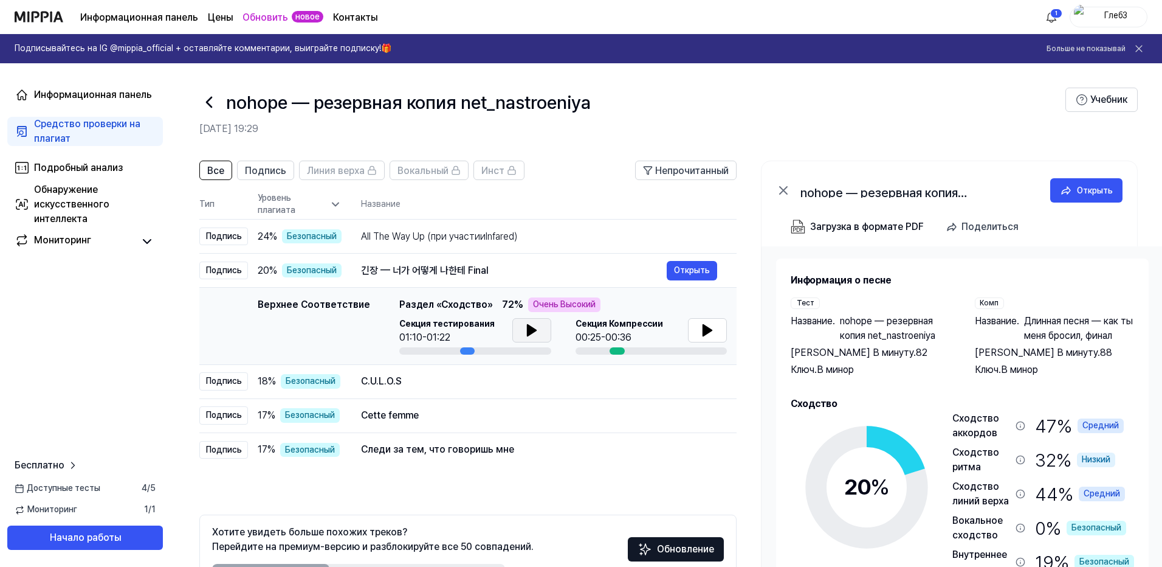
click at [525, 330] on icon at bounding box center [532, 330] width 15 height 15
click at [528, 331] on icon at bounding box center [529, 330] width 2 height 10
click at [708, 333] on icon at bounding box center [707, 330] width 9 height 11
click at [420, 382] on div "C.U.L.O.S" at bounding box center [514, 381] width 306 height 15
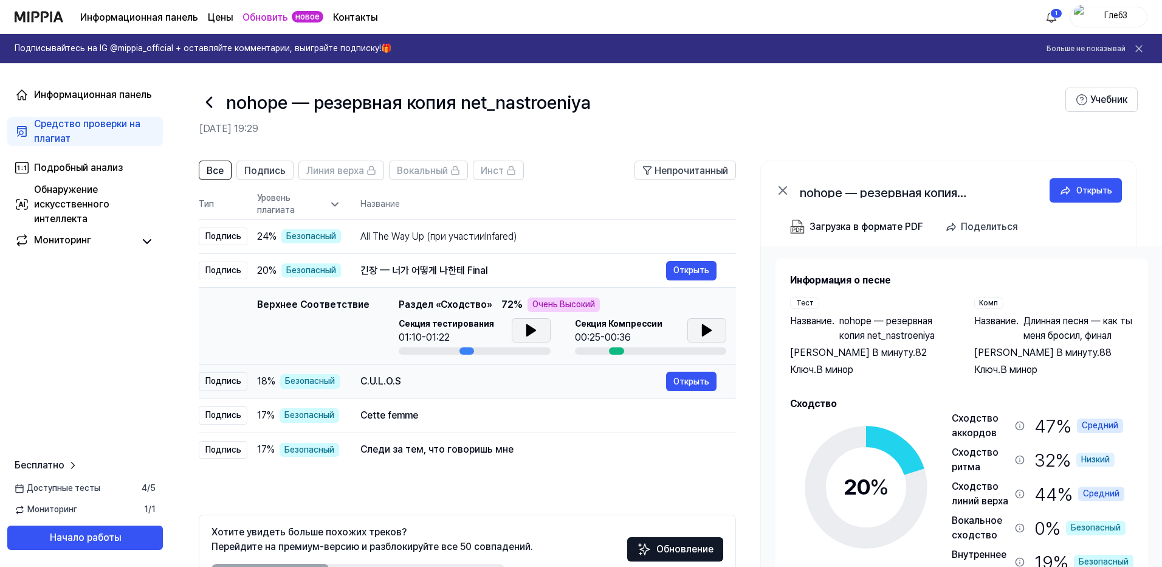
scroll to position [0, 0]
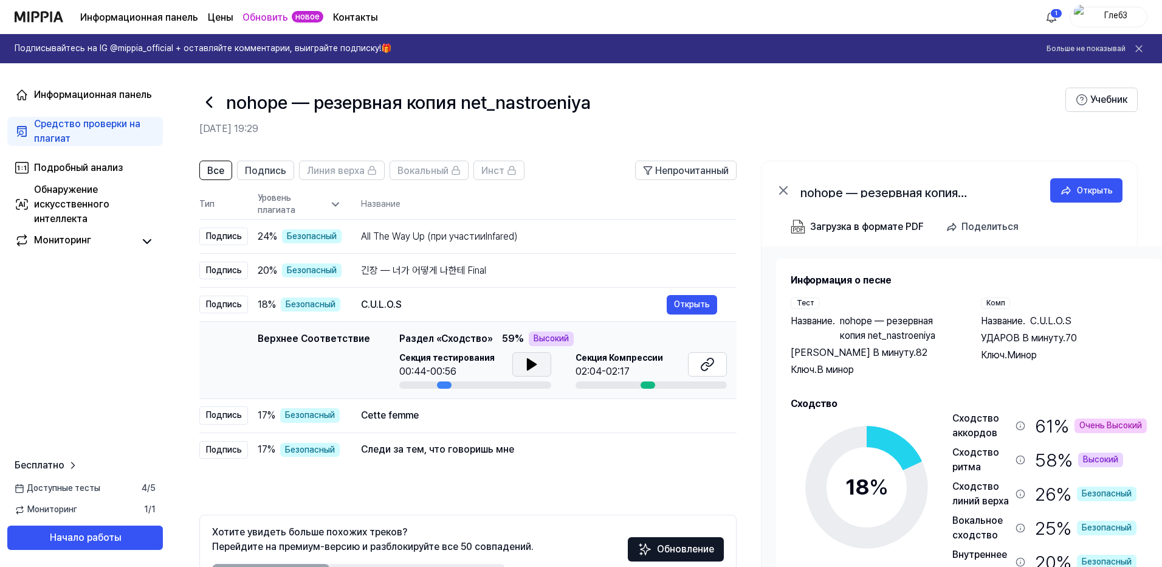
click at [528, 365] on icon at bounding box center [531, 364] width 9 height 11
click at [528, 365] on icon at bounding box center [529, 364] width 2 height 10
click at [710, 365] on icon at bounding box center [709, 362] width 7 height 8
click at [709, 365] on icon at bounding box center [707, 364] width 15 height 15
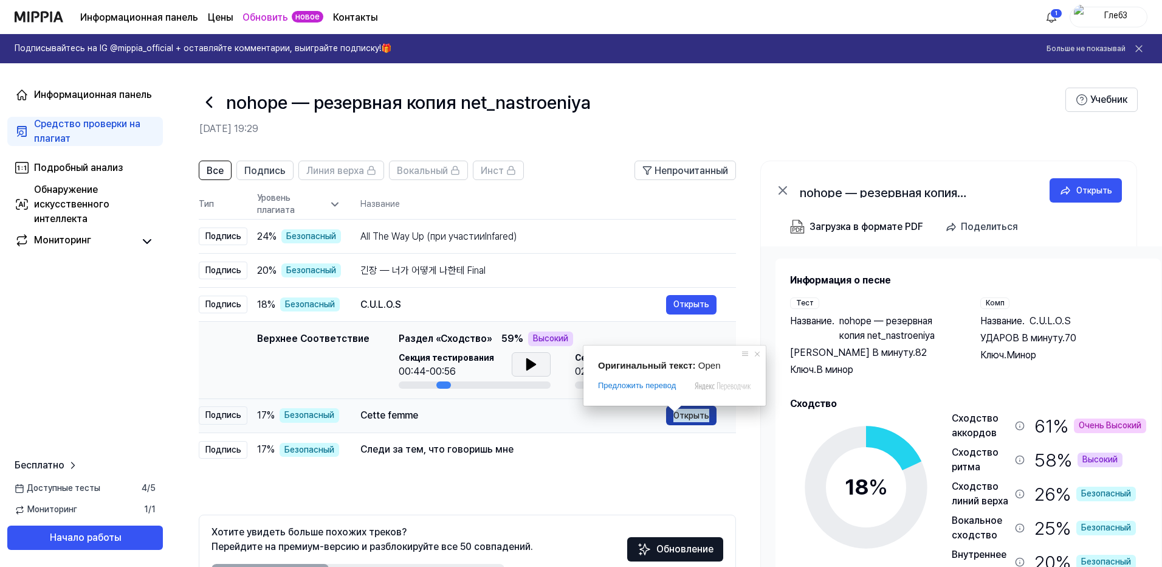
click at [687, 412] on ya-tr-span "Открыть" at bounding box center [692, 415] width 36 height 13
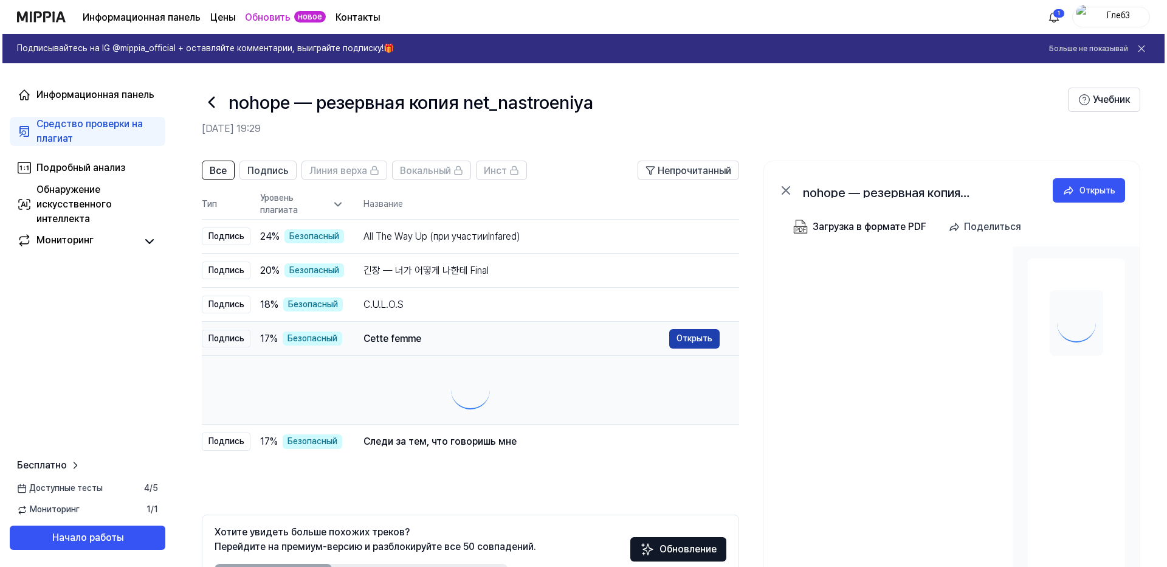
scroll to position [0, 0]
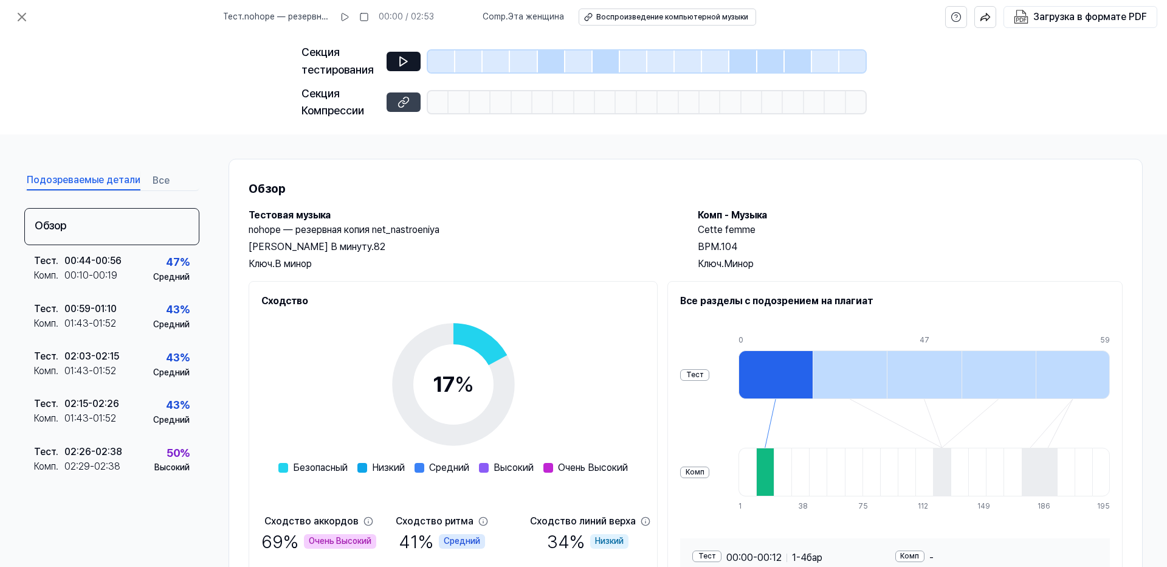
click at [406, 100] on icon at bounding box center [404, 102] width 12 height 12
click at [21, 21] on icon at bounding box center [22, 17] width 15 height 15
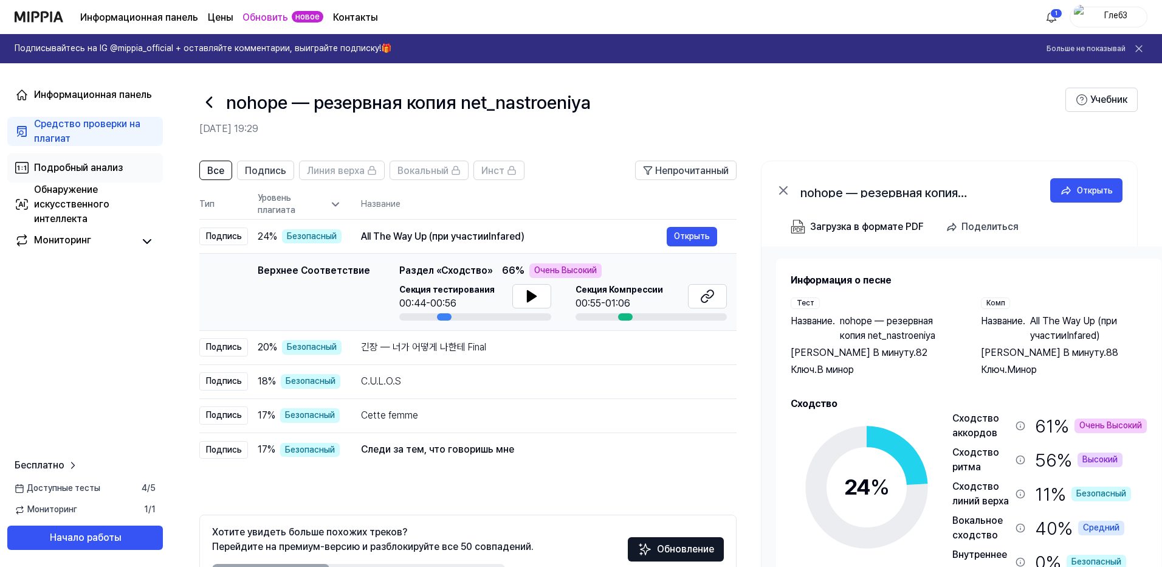
click at [78, 171] on ya-tr-span "Подробный анализ" at bounding box center [78, 168] width 89 height 12
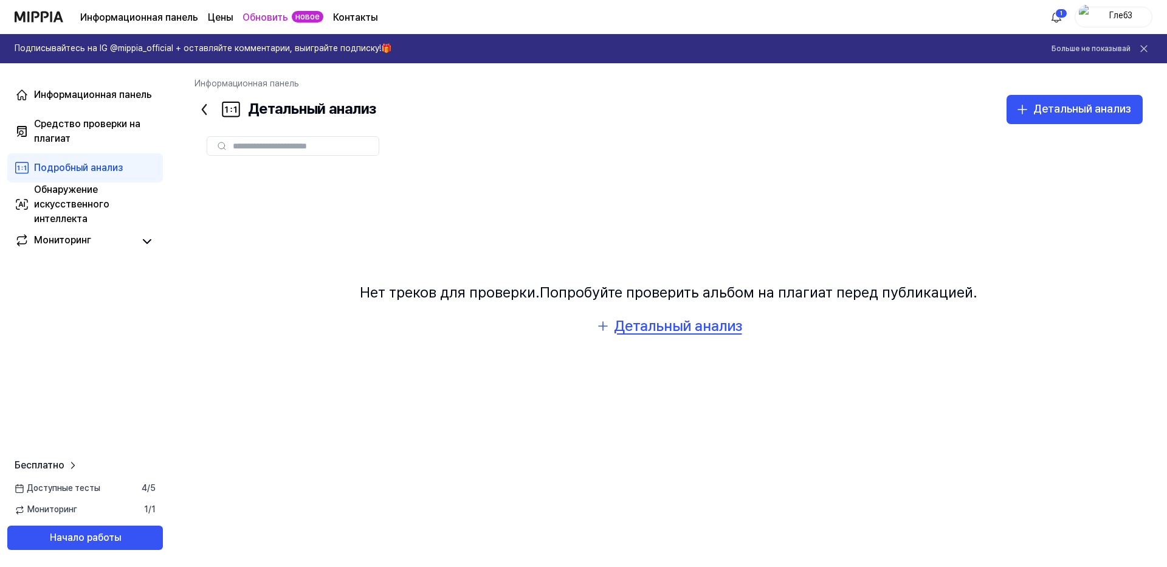
click at [665, 324] on ya-tr-span "Детальный анализ" at bounding box center [678, 326] width 128 height 18
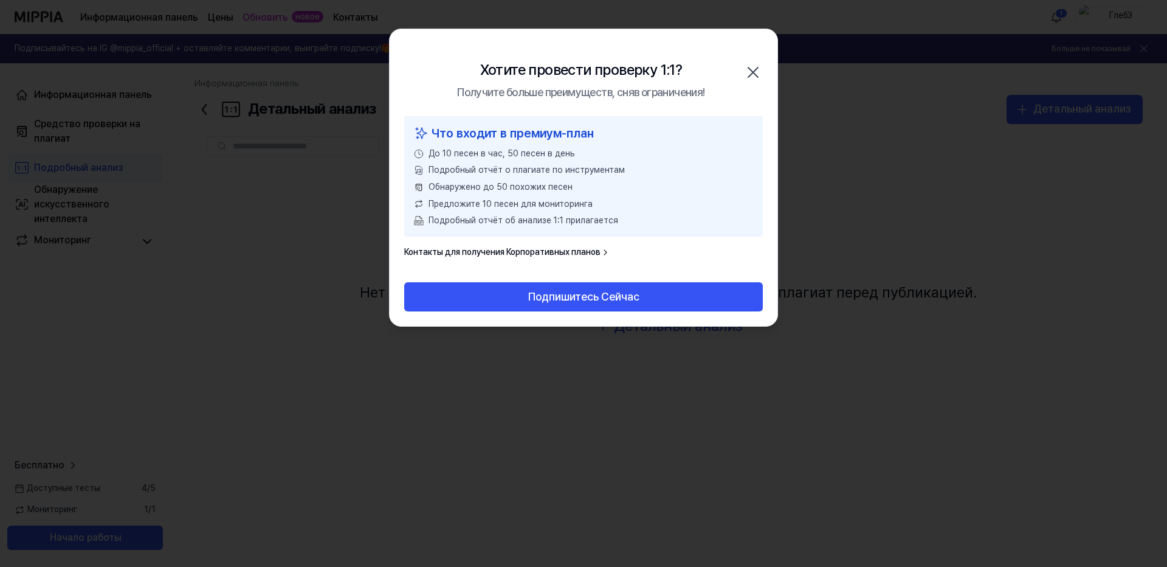
click at [753, 71] on icon "button" at bounding box center [753, 72] width 19 height 19
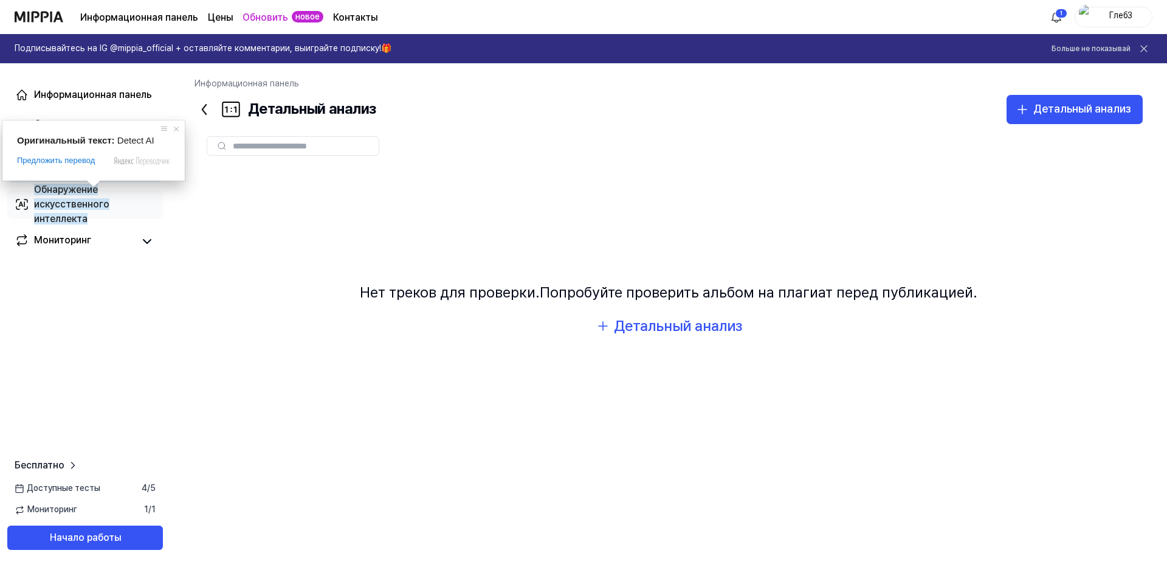
click at [77, 213] on ya-tr-span "Обнаружение искусственного интеллекта" at bounding box center [71, 204] width 75 height 41
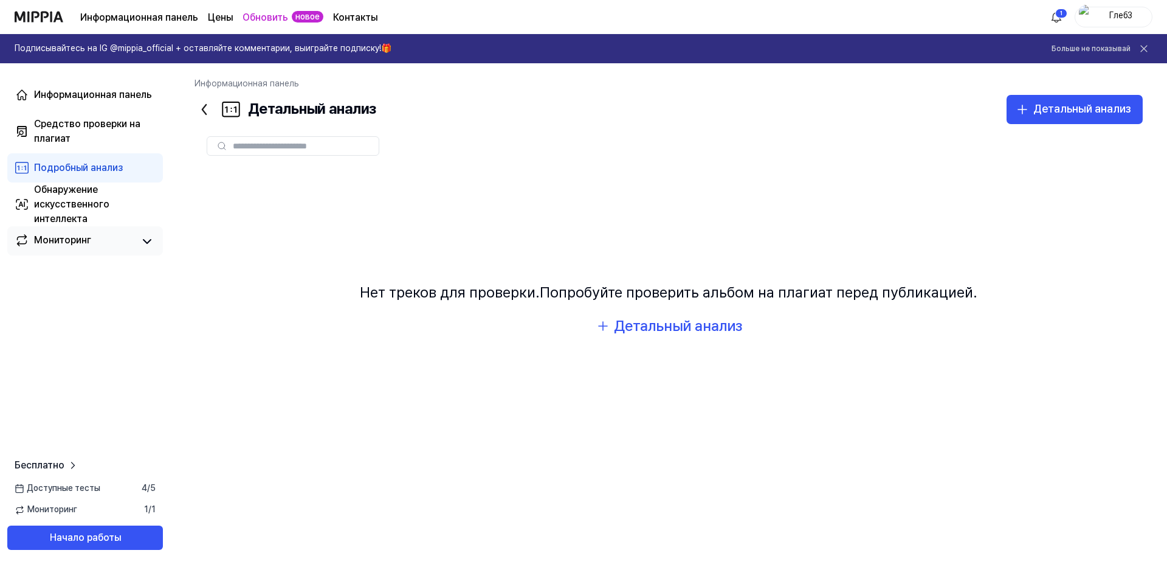
click at [108, 247] on link "Мониторинг" at bounding box center [74, 241] width 119 height 17
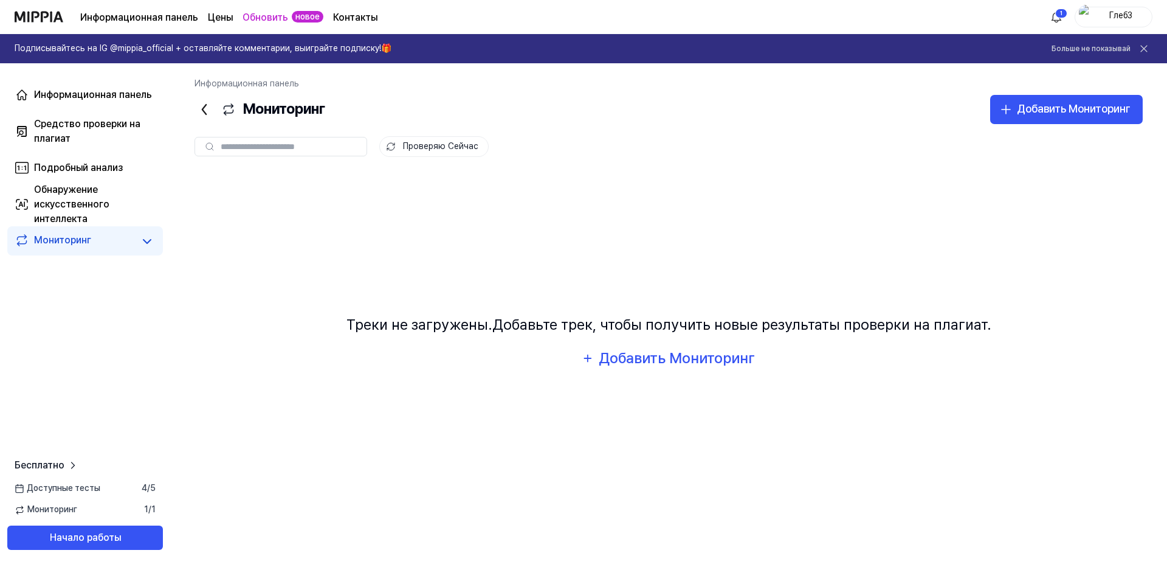
click at [113, 246] on link "Мониторинг" at bounding box center [74, 241] width 119 height 17
click at [82, 121] on ya-tr-span "Средство проверки на плагиат" at bounding box center [87, 131] width 106 height 26
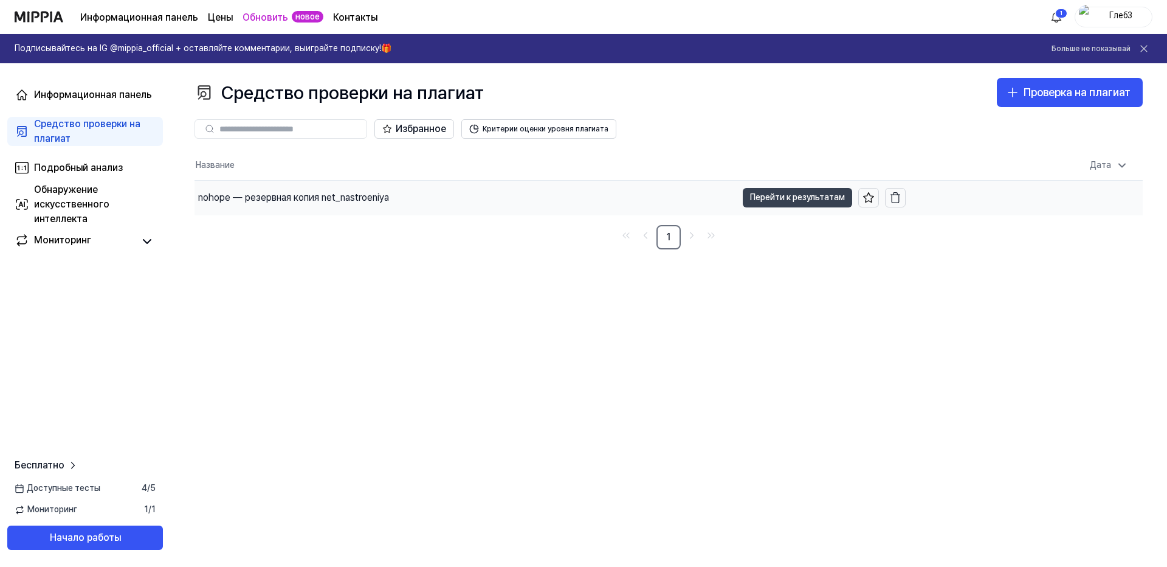
click at [818, 195] on body "Оригинальный текст: Plagiarism Checker Предложить перевод Отправить Спасибо, пе…" at bounding box center [583, 283] width 1167 height 567
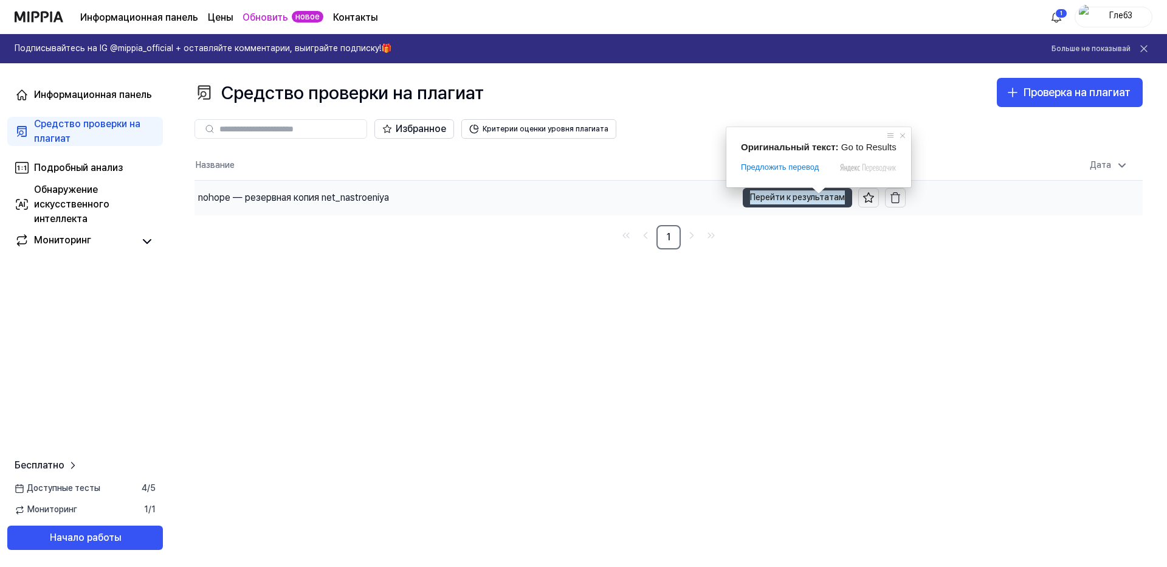
click at [789, 199] on ya-tr-span "Перейти к результатам" at bounding box center [797, 196] width 95 height 13
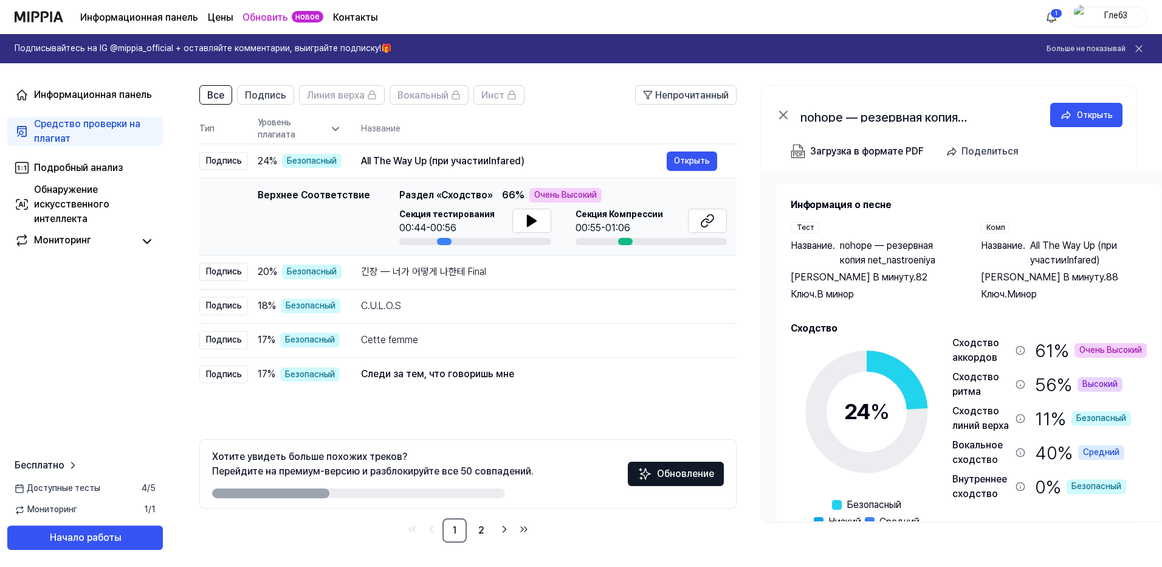
click at [1107, 289] on div "Ключ. Минор" at bounding box center [1064, 294] width 166 height 15
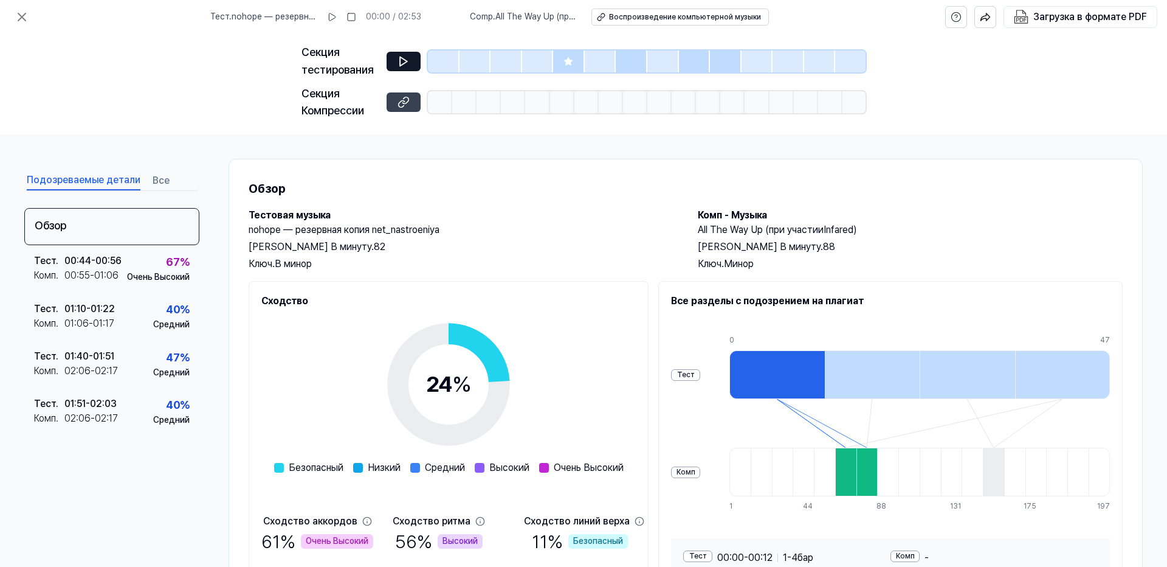
click at [402, 103] on icon at bounding box center [404, 102] width 12 height 12
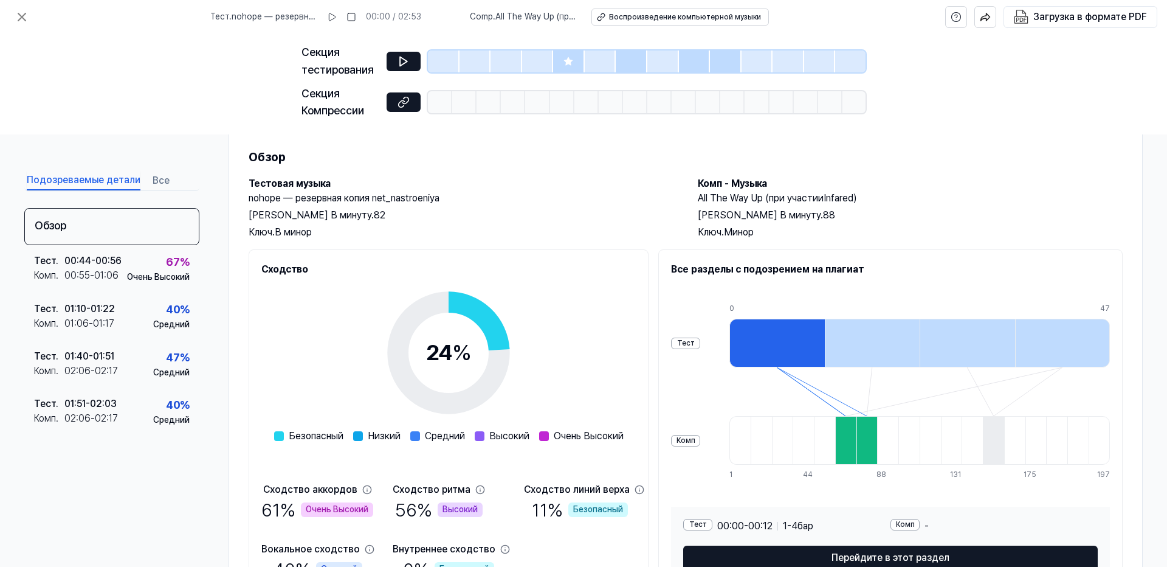
scroll to position [104, 0]
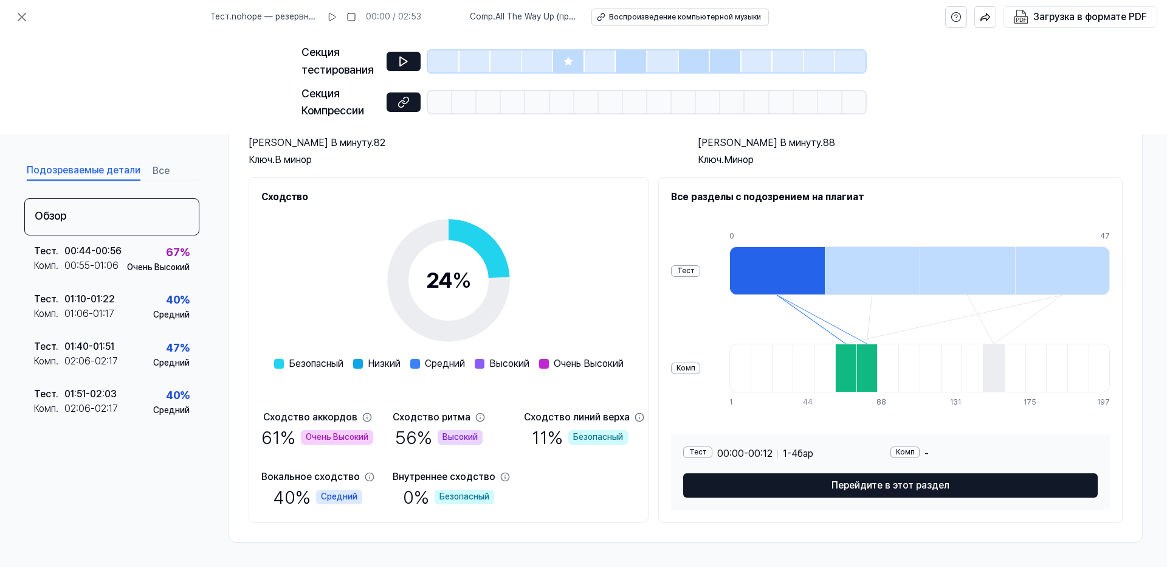
click at [872, 360] on div at bounding box center [867, 368] width 21 height 49
click at [367, 475] on icon at bounding box center [370, 477] width 10 height 10
click at [794, 264] on div at bounding box center [777, 270] width 95 height 49
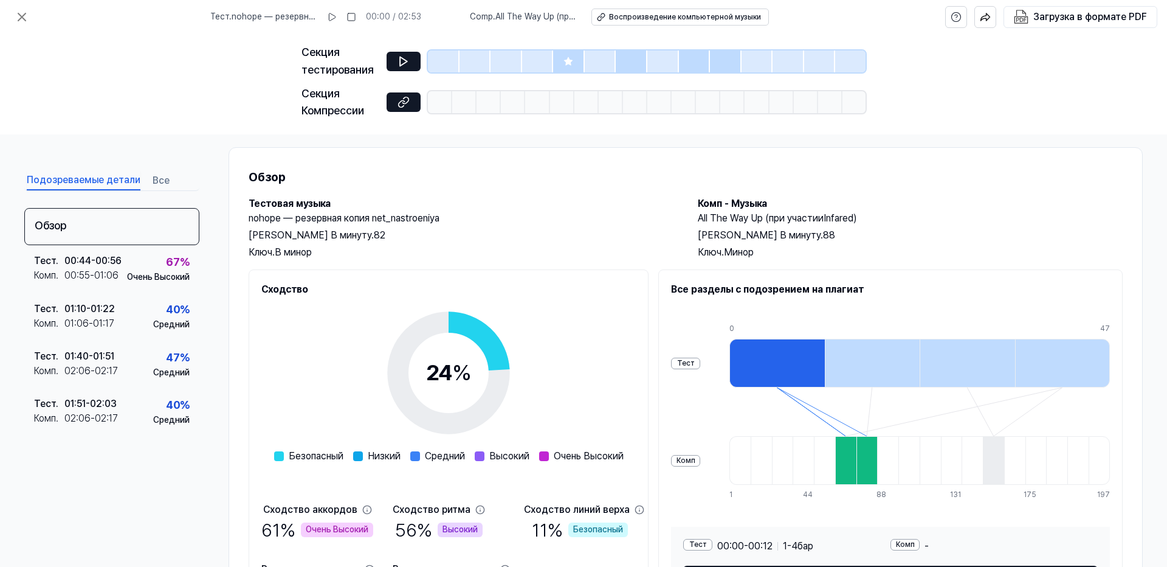
scroll to position [0, 0]
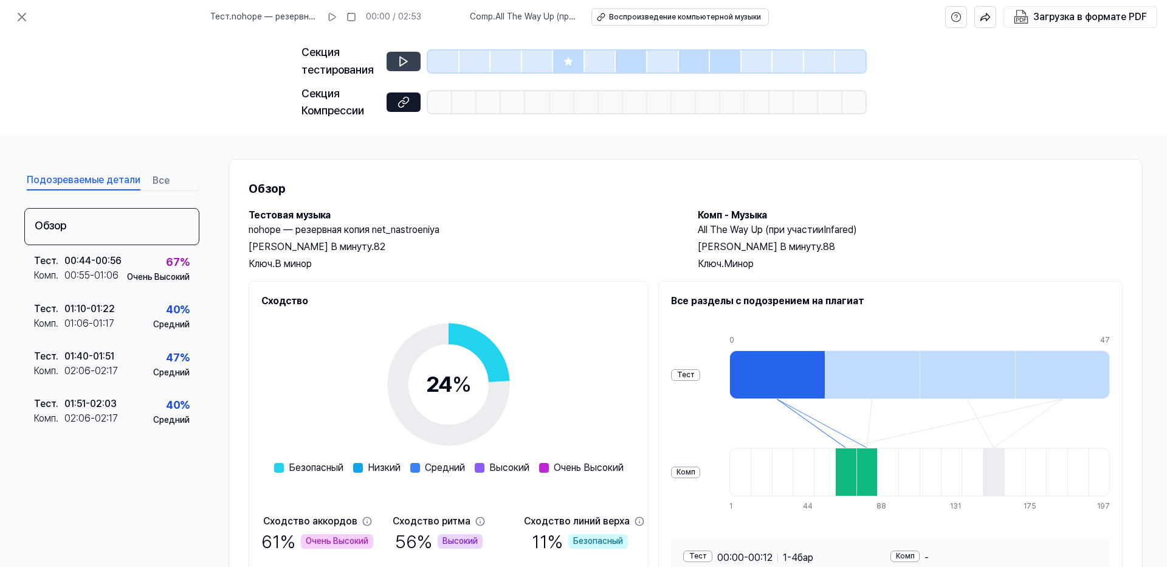
click at [402, 58] on icon at bounding box center [403, 61] width 7 height 9
click at [569, 61] on icon at bounding box center [568, 61] width 8 height 8
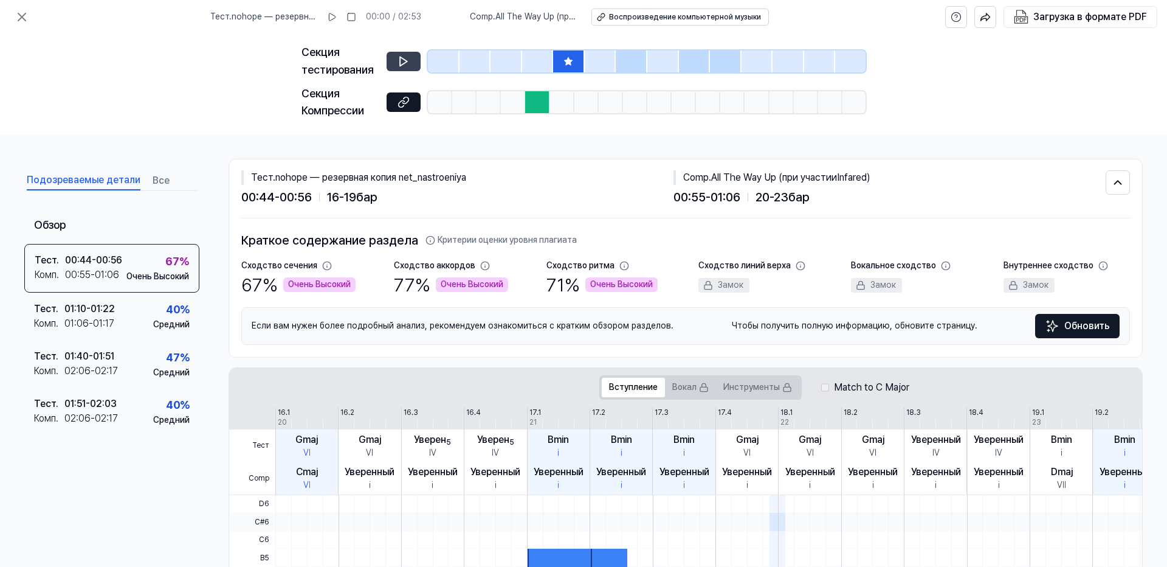
click at [405, 58] on icon at bounding box center [404, 61] width 12 height 12
click at [404, 59] on icon at bounding box center [404, 61] width 12 height 12
click at [539, 106] on div at bounding box center [537, 102] width 24 height 22
click at [413, 100] on button at bounding box center [404, 101] width 34 height 19
click at [635, 62] on div at bounding box center [632, 61] width 32 height 22
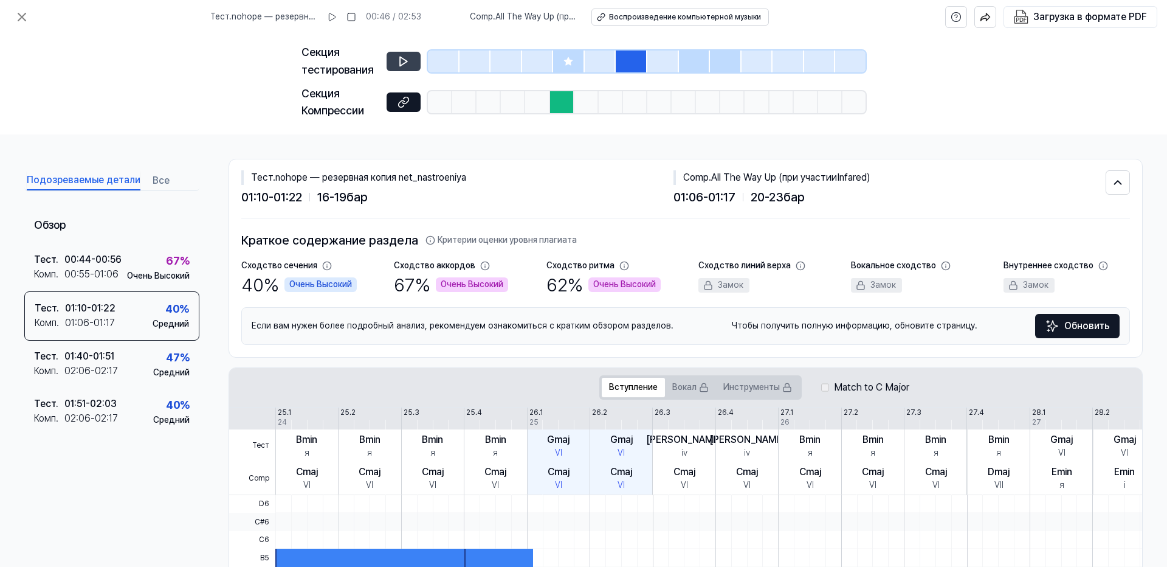
click at [402, 61] on icon at bounding box center [404, 61] width 12 height 12
click at [401, 60] on icon at bounding box center [404, 61] width 12 height 12
click at [402, 61] on icon at bounding box center [402, 61] width 2 height 8
click at [694, 60] on div at bounding box center [695, 61] width 32 height 22
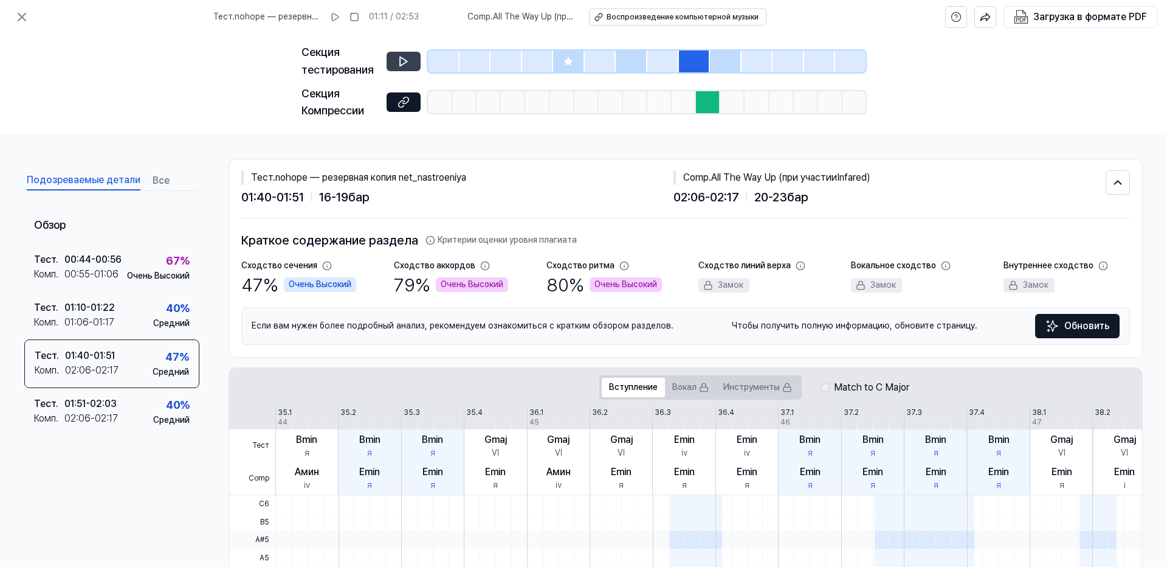
click at [633, 56] on div at bounding box center [632, 61] width 32 height 22
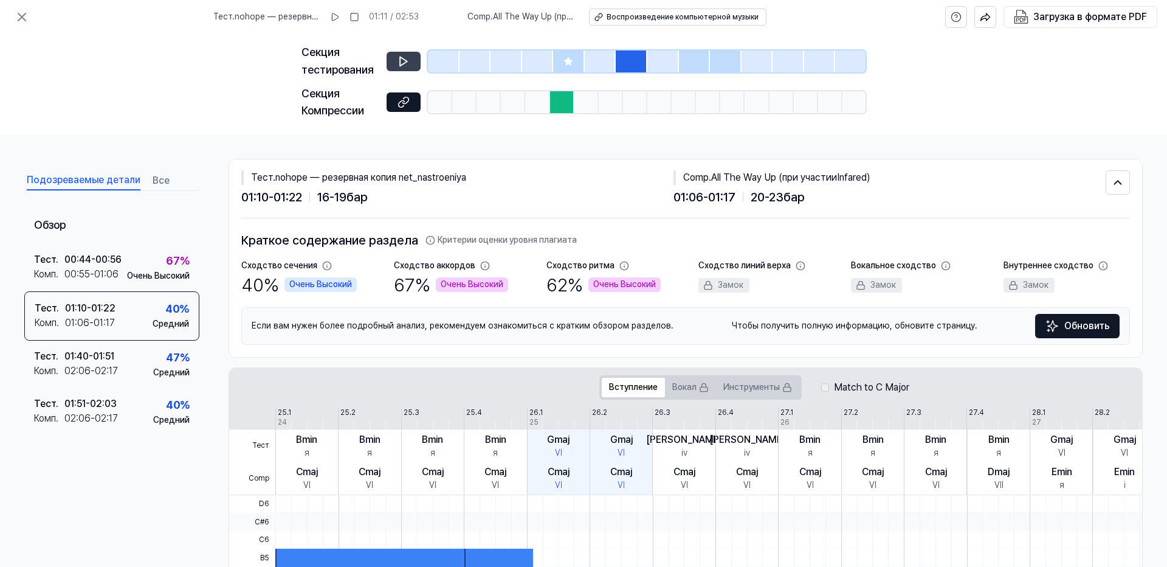
click at [562, 102] on div at bounding box center [562, 102] width 24 height 22
click at [378, 107] on div "Секция Компрессии" at bounding box center [341, 102] width 78 height 35
click at [407, 106] on icon at bounding box center [404, 102] width 12 height 12
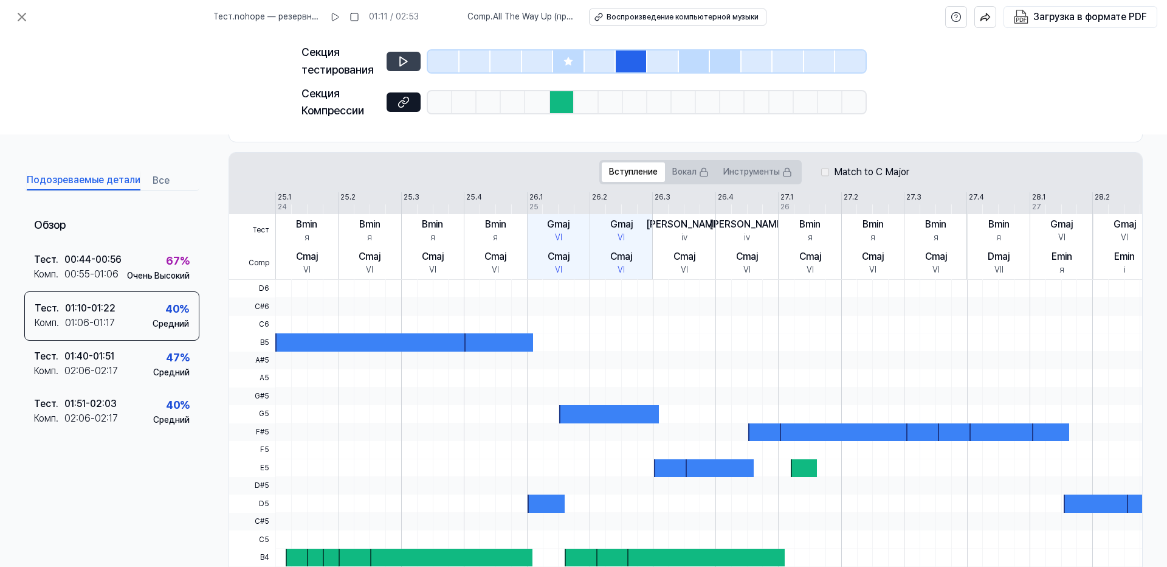
scroll to position [294, 0]
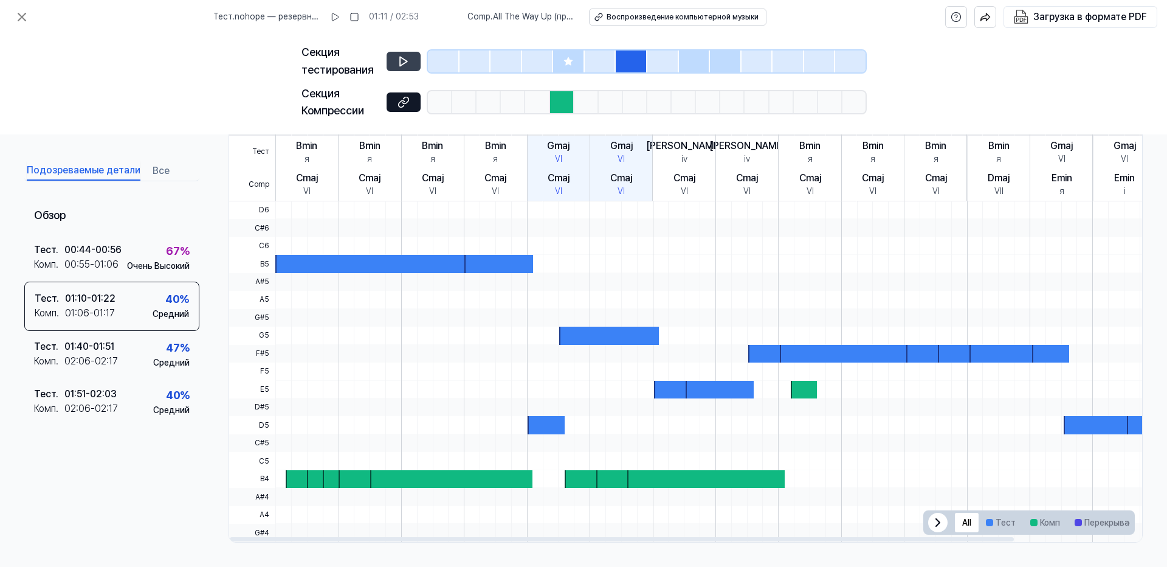
click at [612, 484] on div at bounding box center [614, 479] width 36 height 18
click at [693, 471] on div at bounding box center [705, 479] width 157 height 18
